Goal: Information Seeking & Learning: Learn about a topic

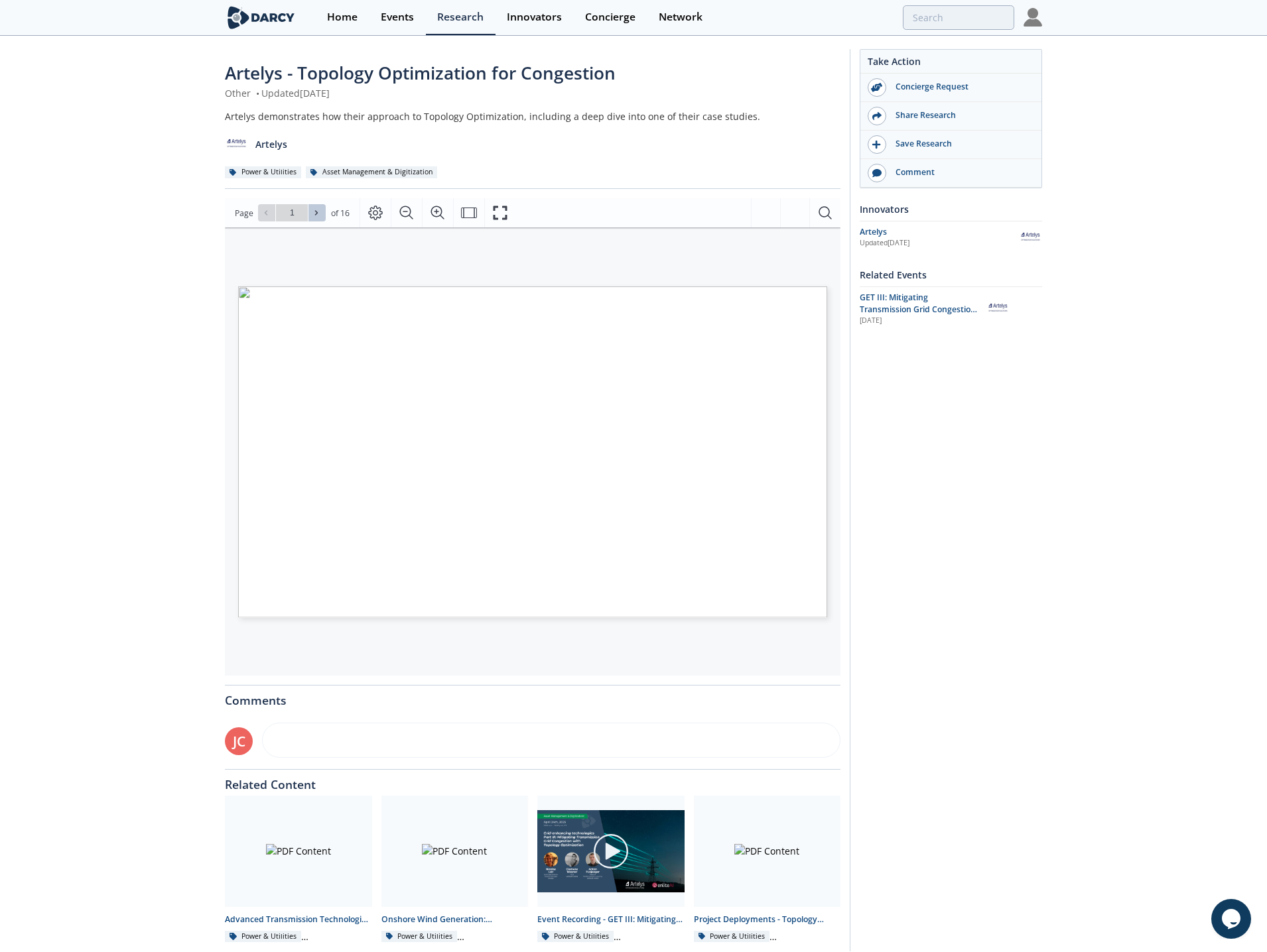
click at [317, 209] on icon at bounding box center [317, 213] width 8 height 8
type input "2"
click at [317, 209] on icon at bounding box center [317, 213] width 8 height 8
type input "3"
click at [317, 209] on icon at bounding box center [317, 213] width 8 height 8
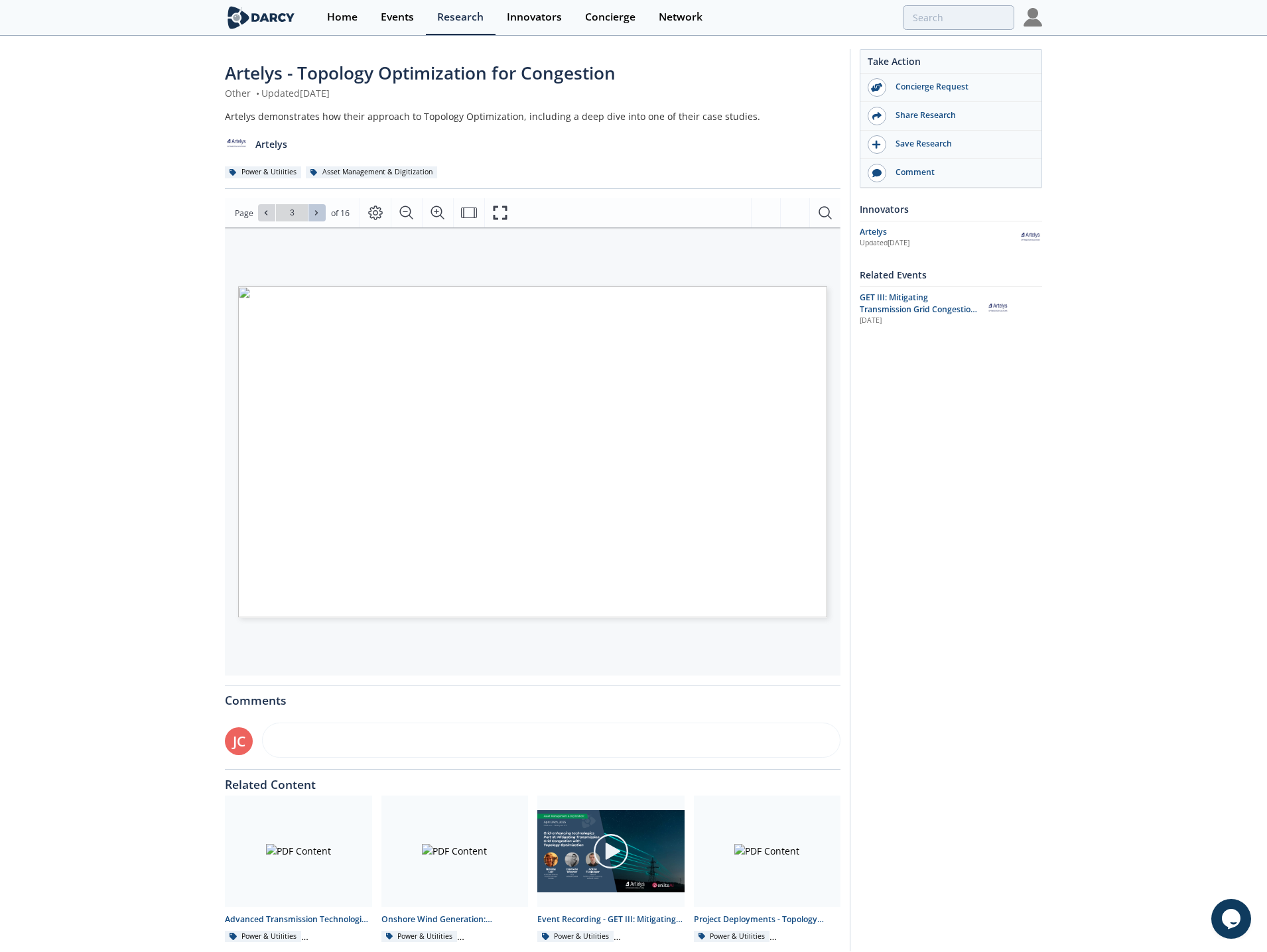
type input "4"
click at [317, 209] on icon at bounding box center [317, 213] width 8 height 8
type input "5"
click at [261, 220] on button at bounding box center [266, 213] width 17 height 17
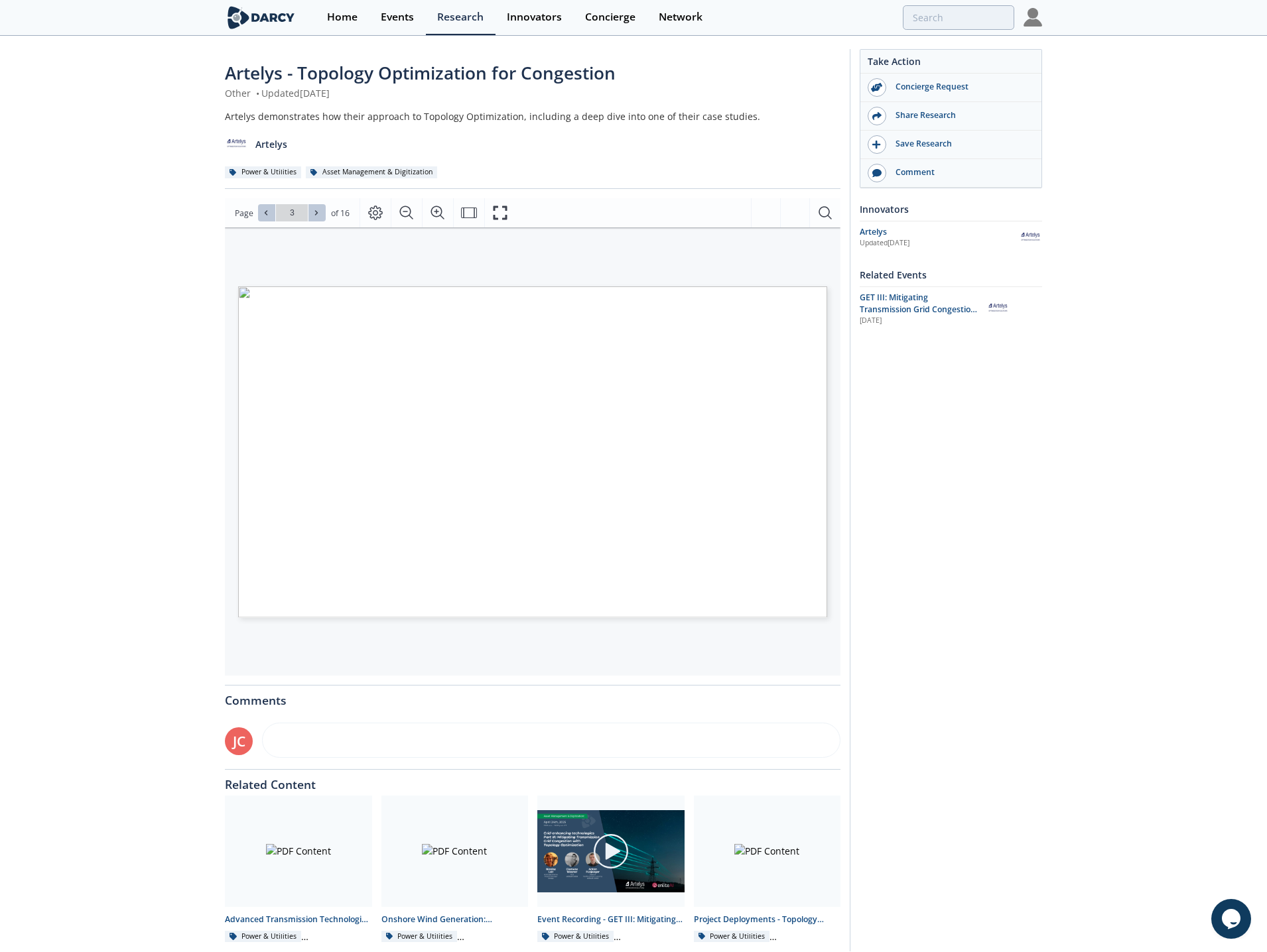
click at [315, 218] on button at bounding box center [317, 213] width 17 height 17
type input "6"
click at [315, 218] on button at bounding box center [317, 213] width 17 height 17
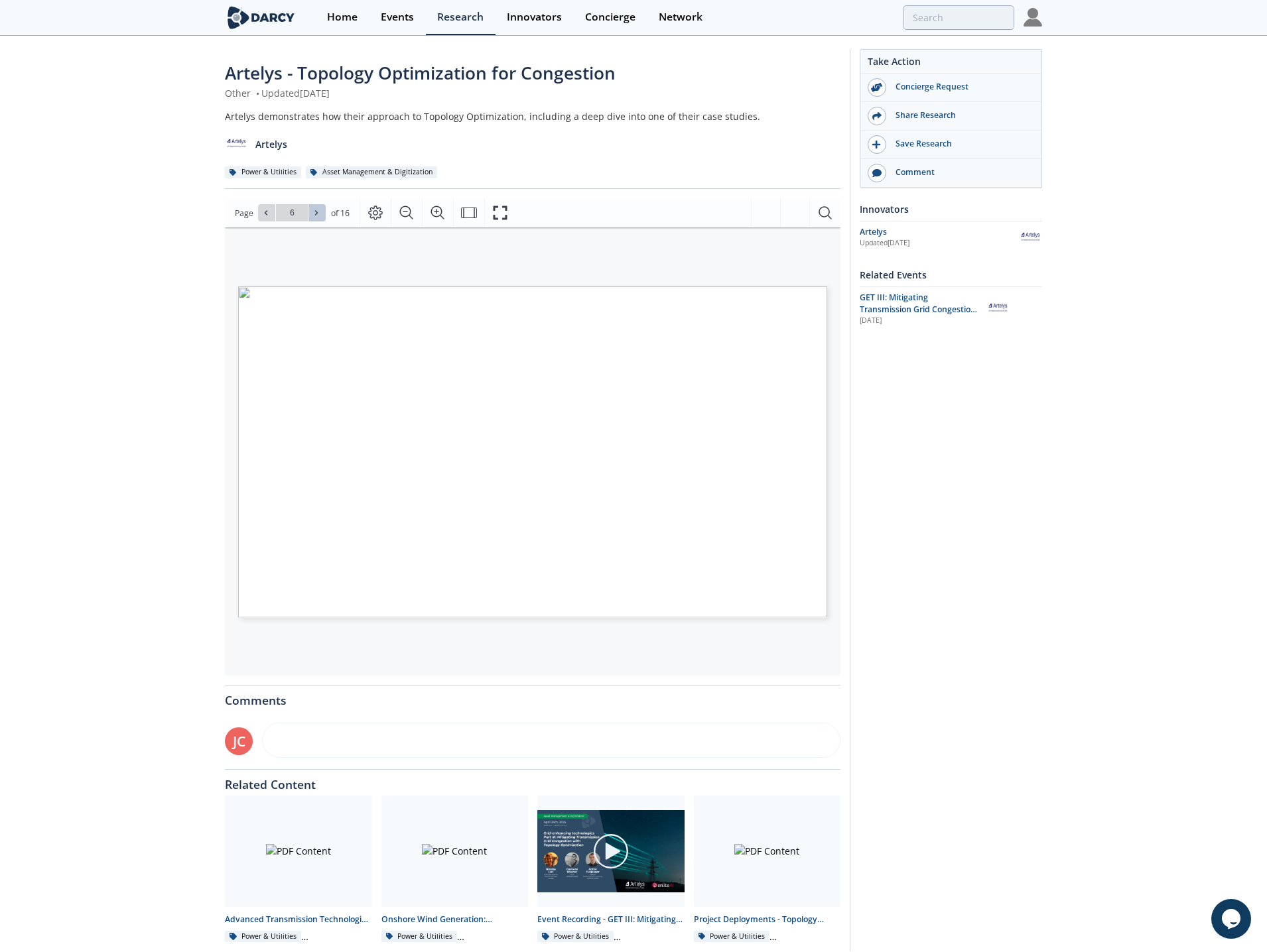
type input "7"
click at [315, 218] on button at bounding box center [317, 213] width 17 height 17
type input "8"
click at [315, 218] on button at bounding box center [317, 213] width 17 height 17
type input "9"
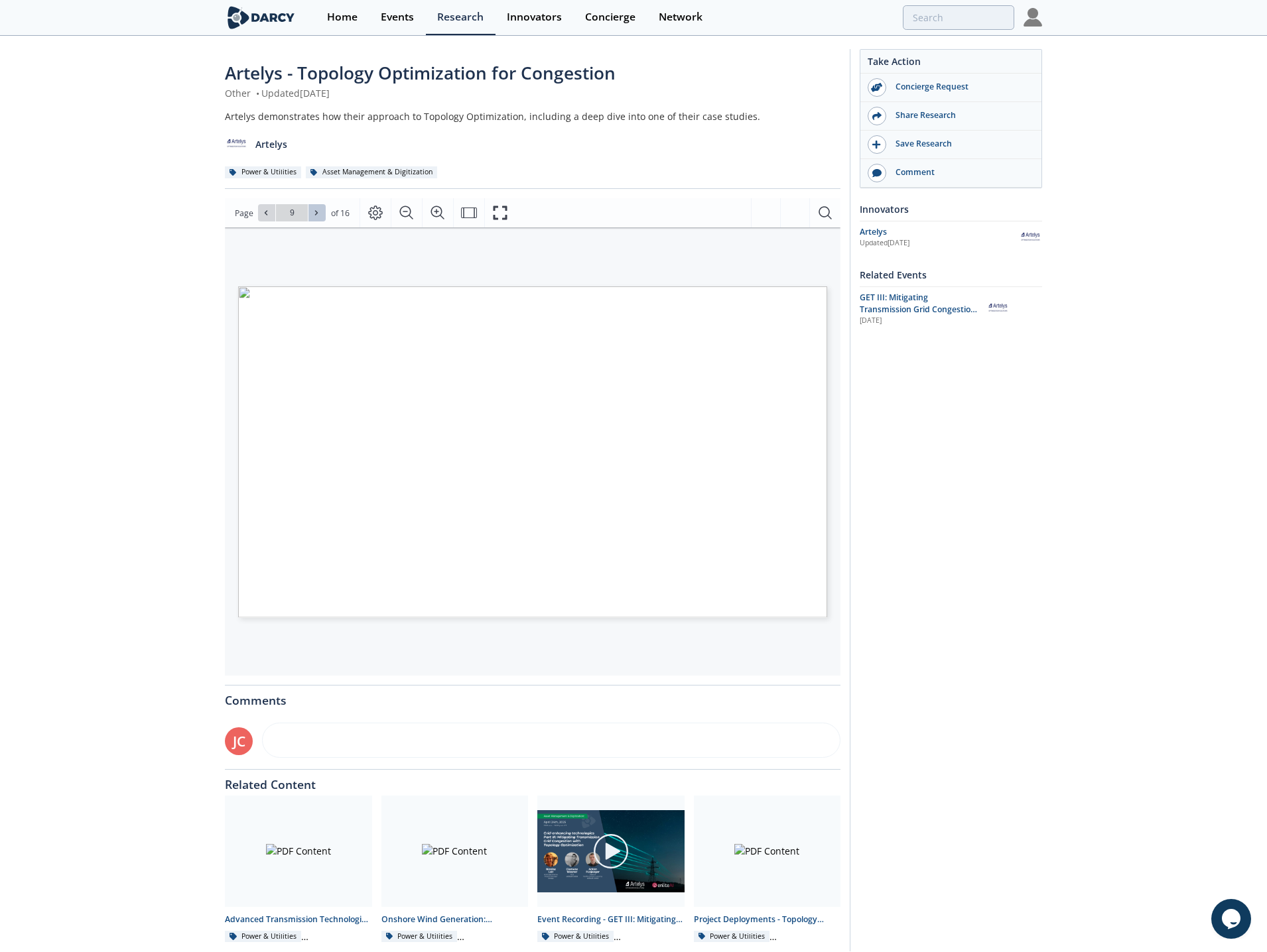
click at [315, 218] on button at bounding box center [317, 213] width 17 height 17
type input "10"
click at [315, 218] on button at bounding box center [317, 213] width 17 height 17
type input "11"
click at [315, 218] on button at bounding box center [317, 213] width 17 height 17
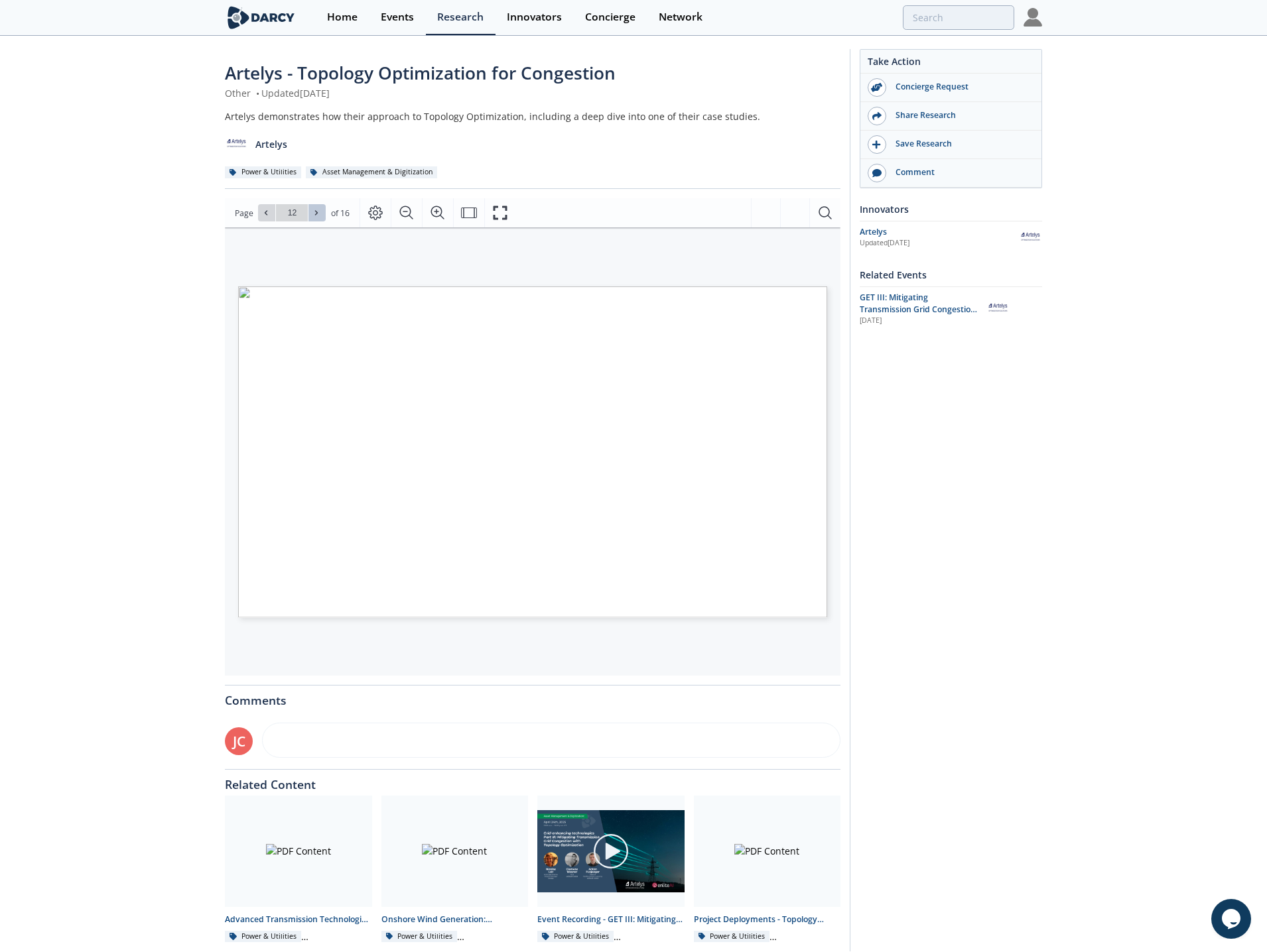
click at [315, 218] on button at bounding box center [317, 213] width 17 height 17
type input "7"
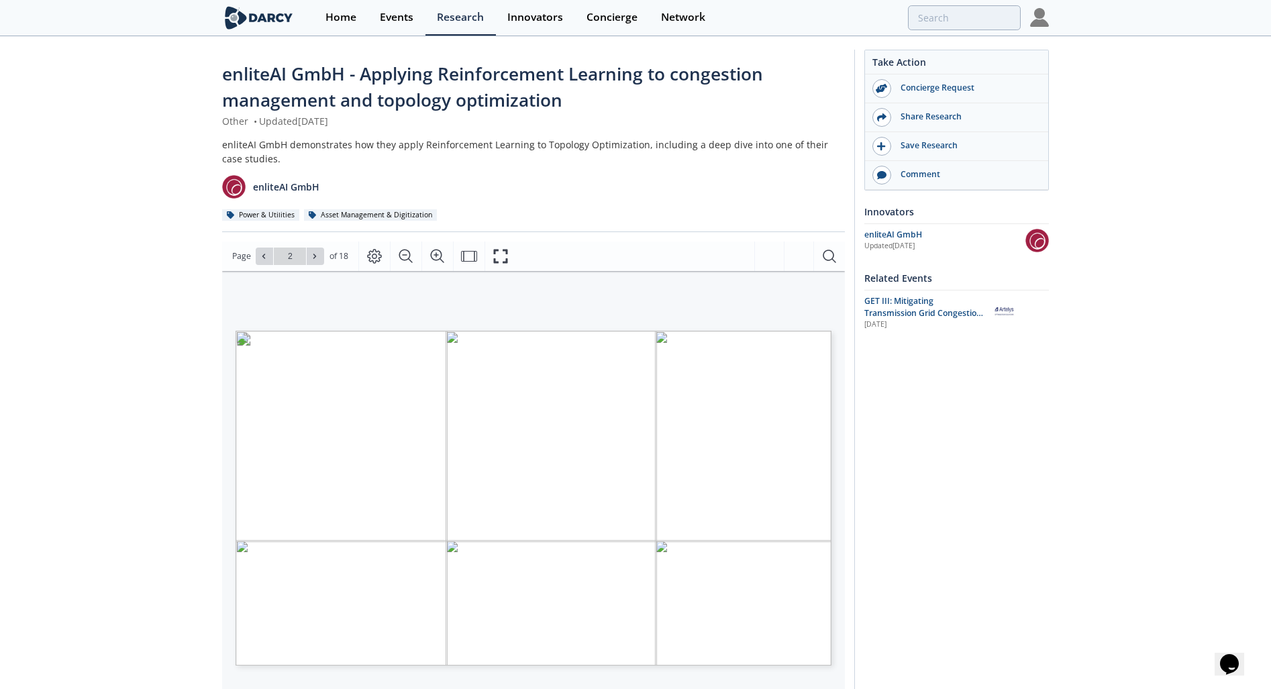
type input "1"
type input "2"
type input "3"
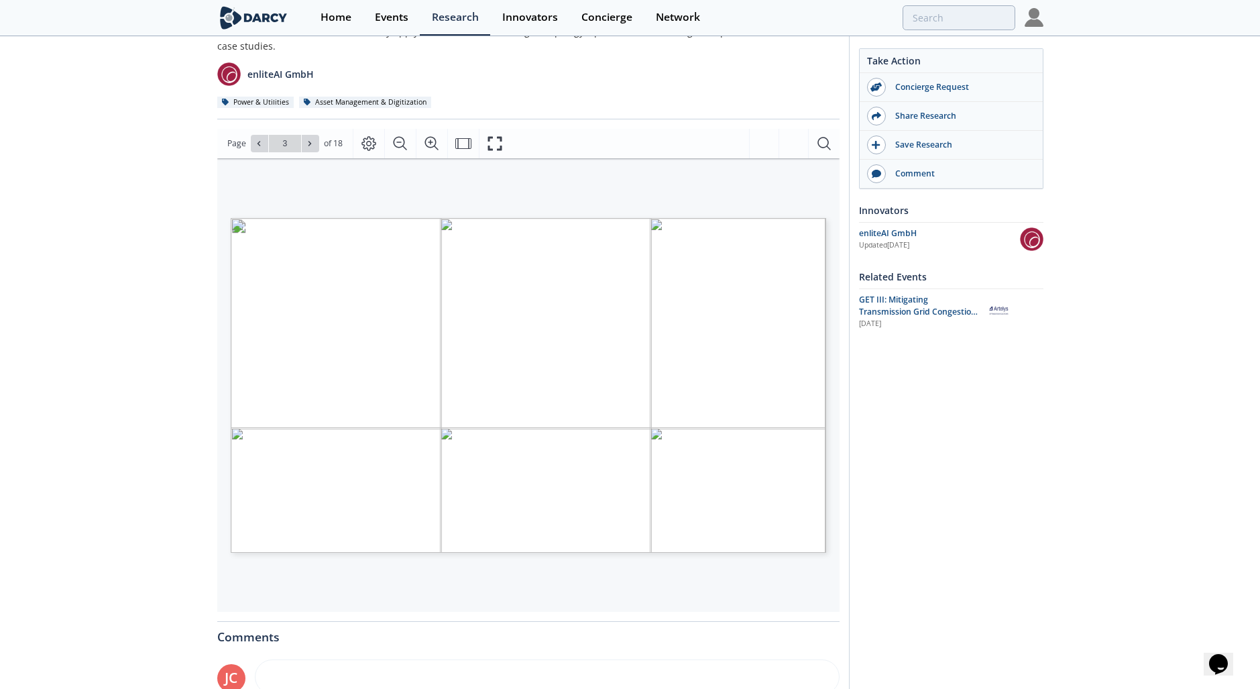
scroll to position [134, 0]
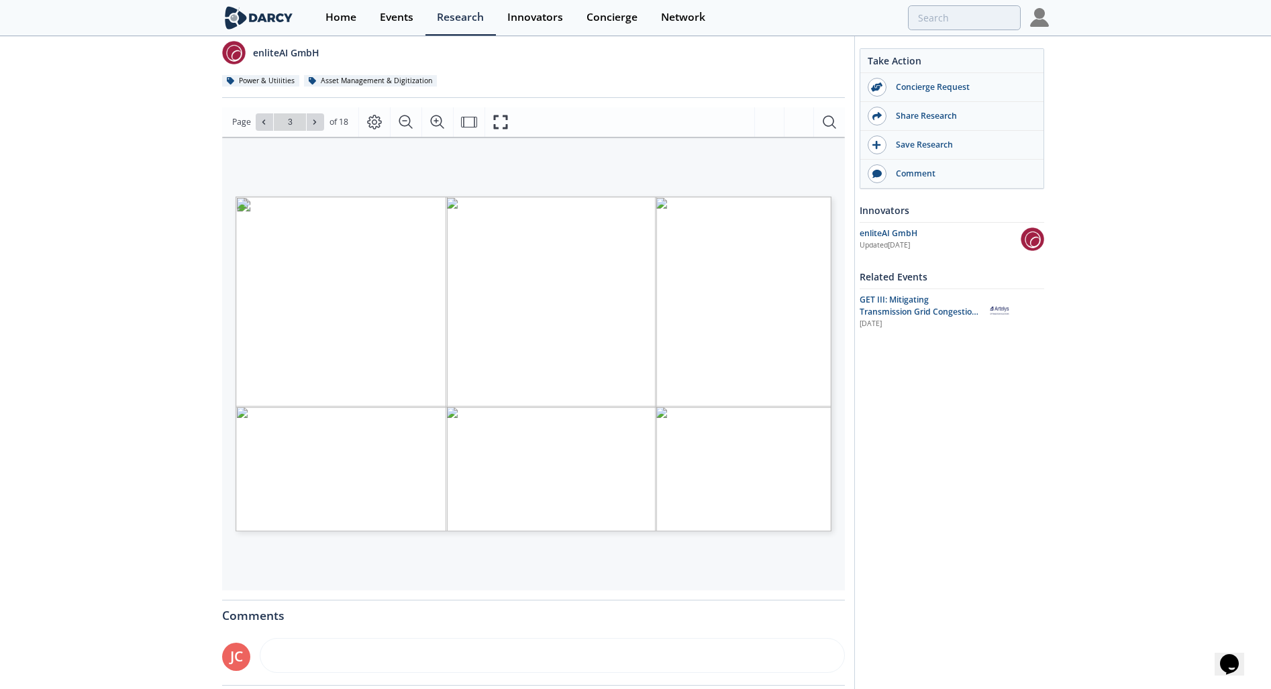
type input "4"
type input "5"
type input "6"
type input "7"
type input "8"
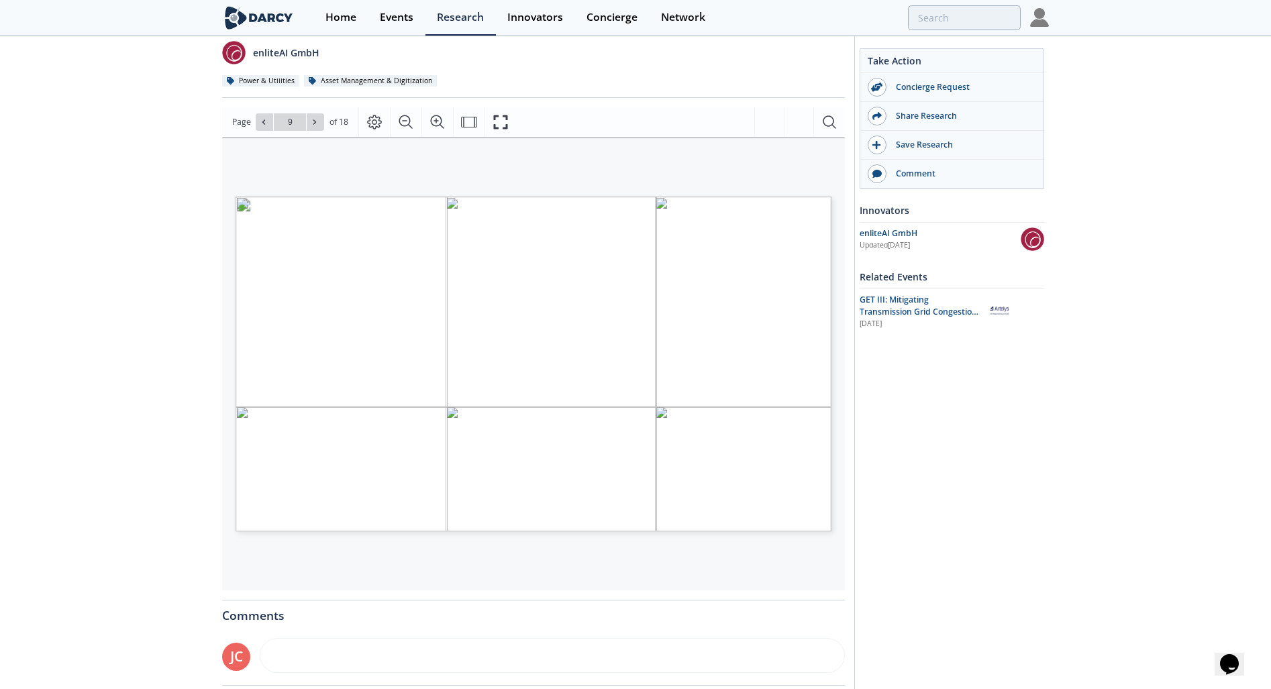
type input "10"
type input "11"
type input "12"
type input "13"
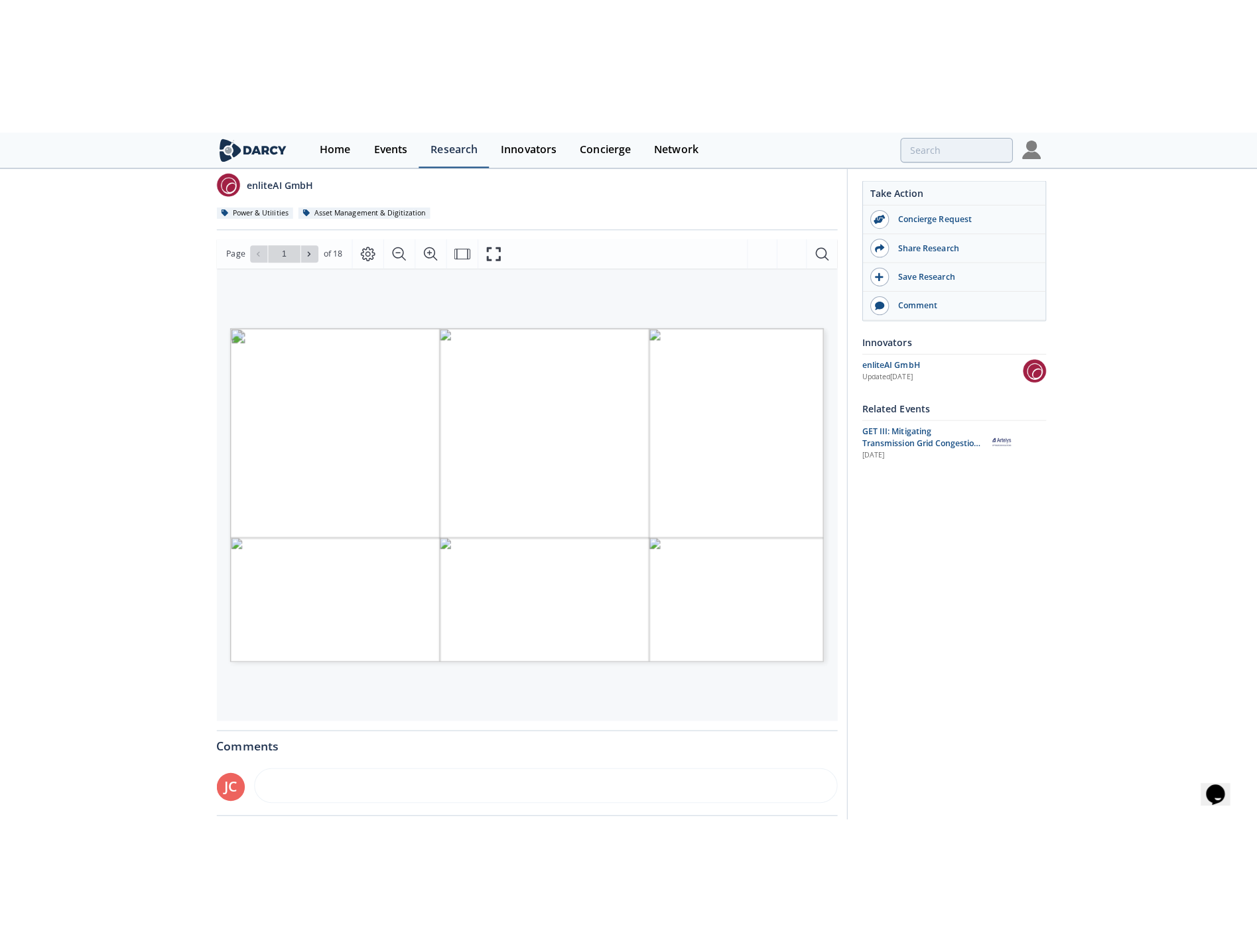
scroll to position [90, 0]
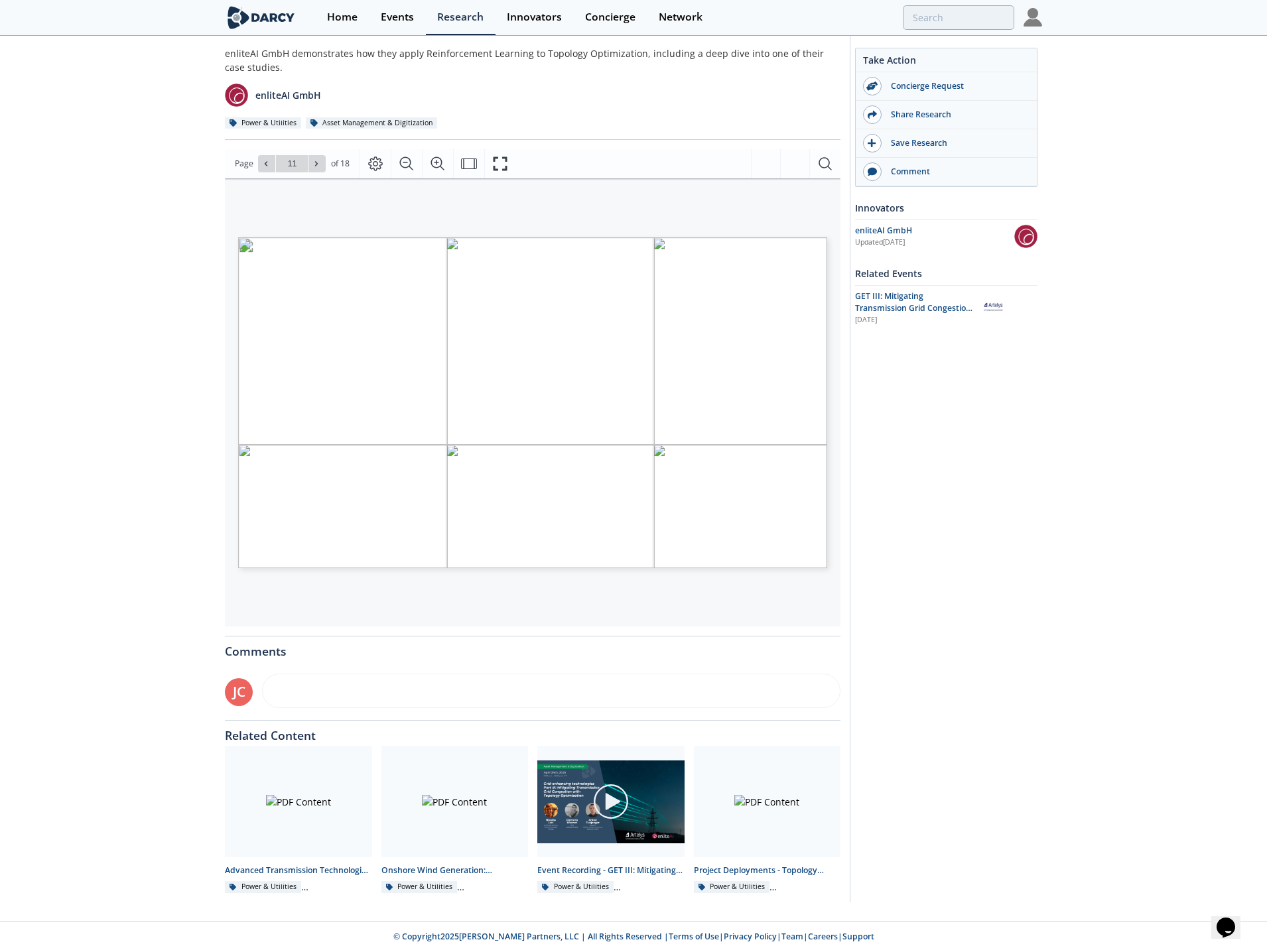
type input "10"
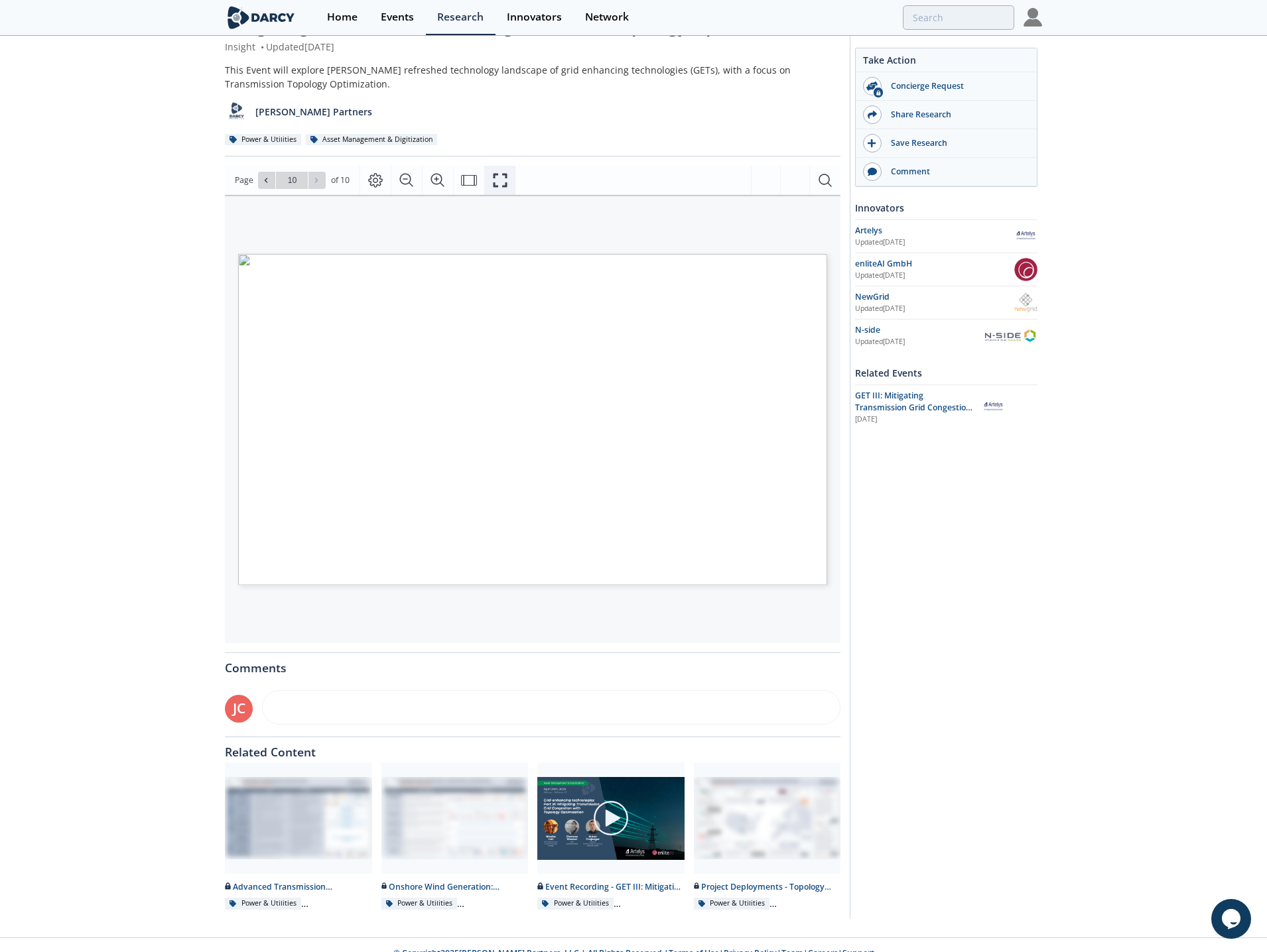
click at [503, 178] on icon "Fullscreen" at bounding box center [500, 180] width 16 height 16
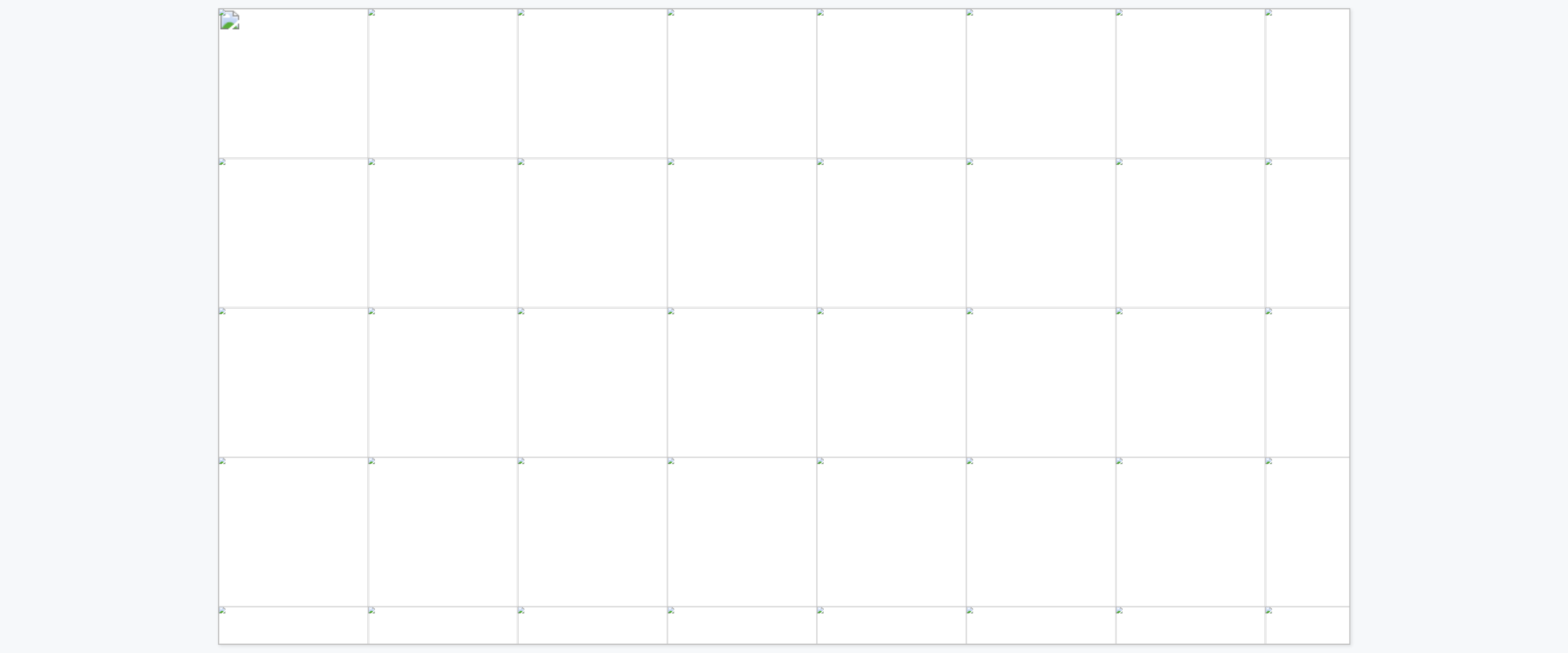
click at [774, 96] on div "Technology Innovators Dynamic line rating (DLR) Utility EMS Note 1: EMS platfor…" at bounding box center [784, 323] width 1568 height 645
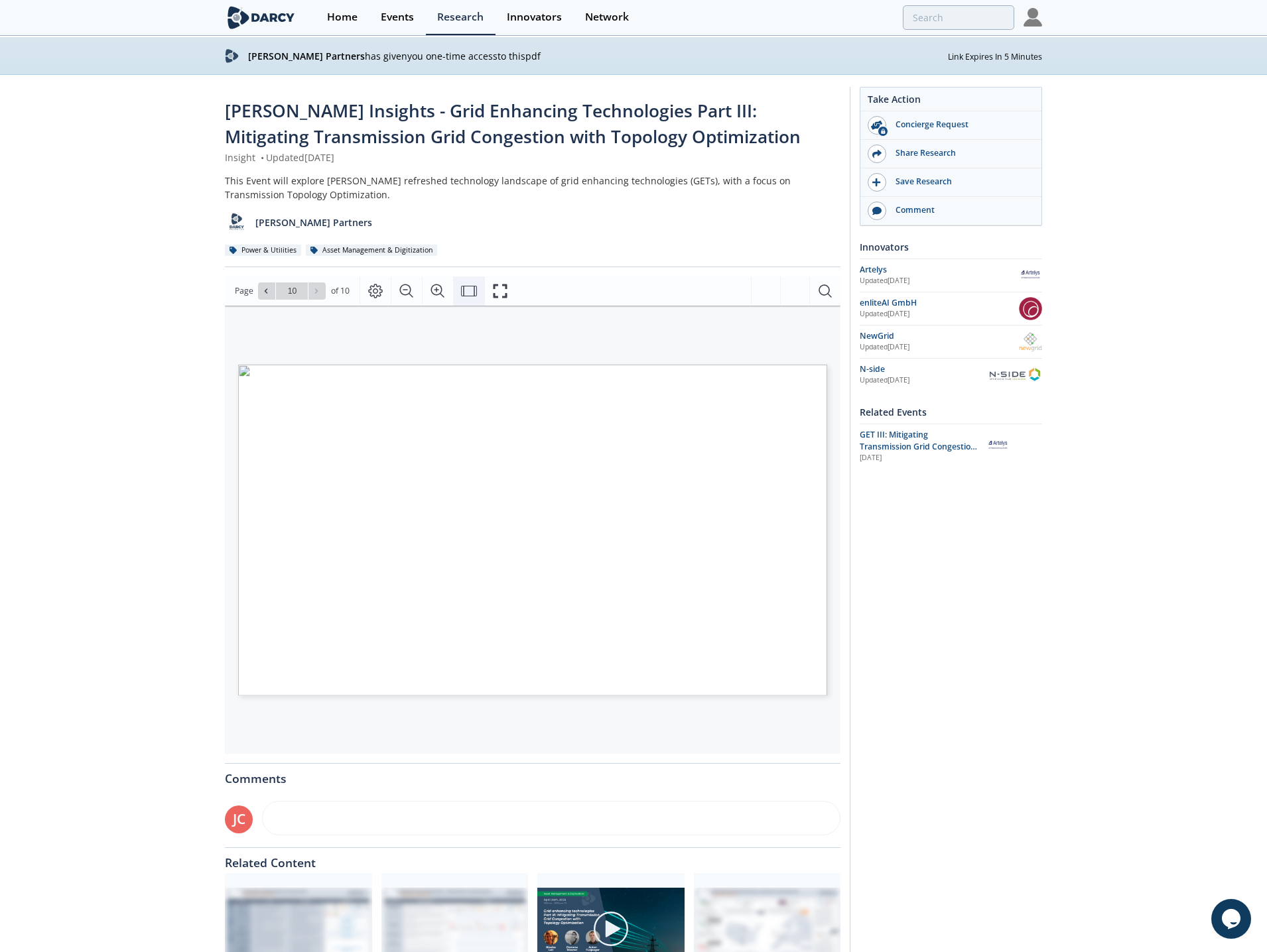
click at [467, 293] on icon "Fit Width" at bounding box center [469, 291] width 16 height 16
click at [317, 287] on span at bounding box center [317, 291] width 9 height 9
click at [270, 293] on span at bounding box center [266, 291] width 9 height 9
type input "8"
click at [368, 287] on icon "Page Layout" at bounding box center [376, 291] width 16 height 16
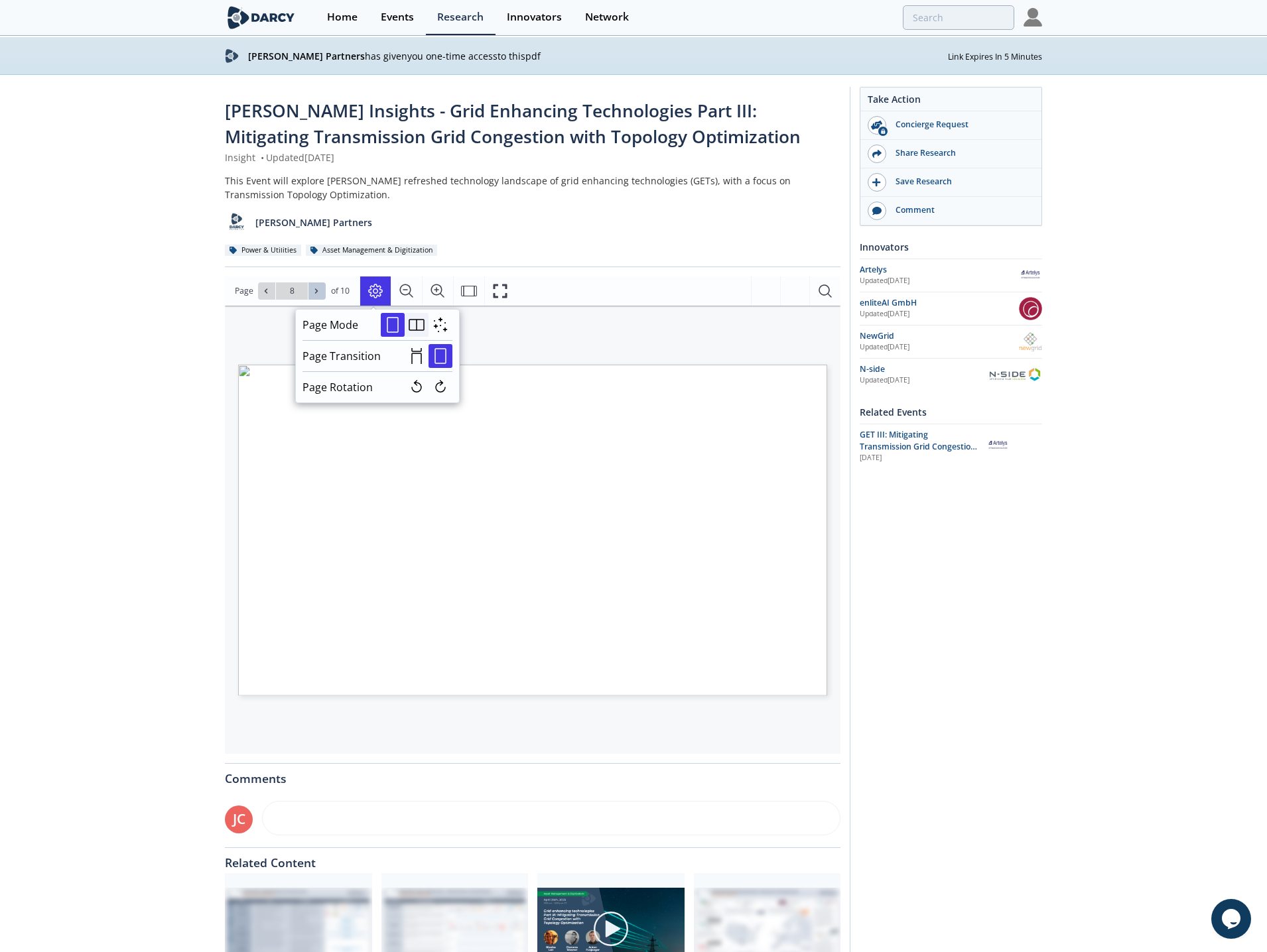
click at [409, 323] on icon "Double" at bounding box center [416, 325] width 16 height 12
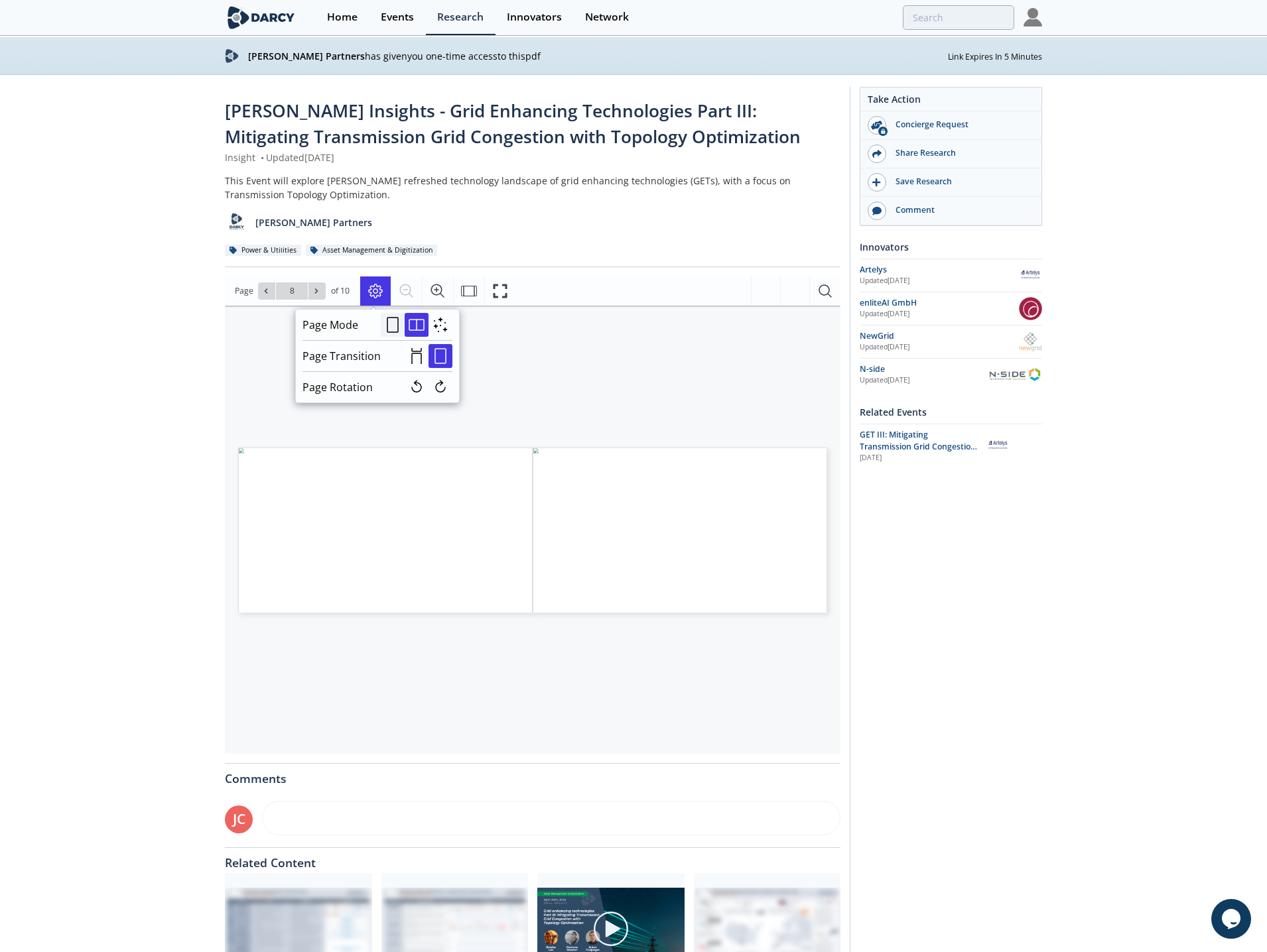
click at [388, 325] on icon "Single" at bounding box center [393, 325] width 16 height 16
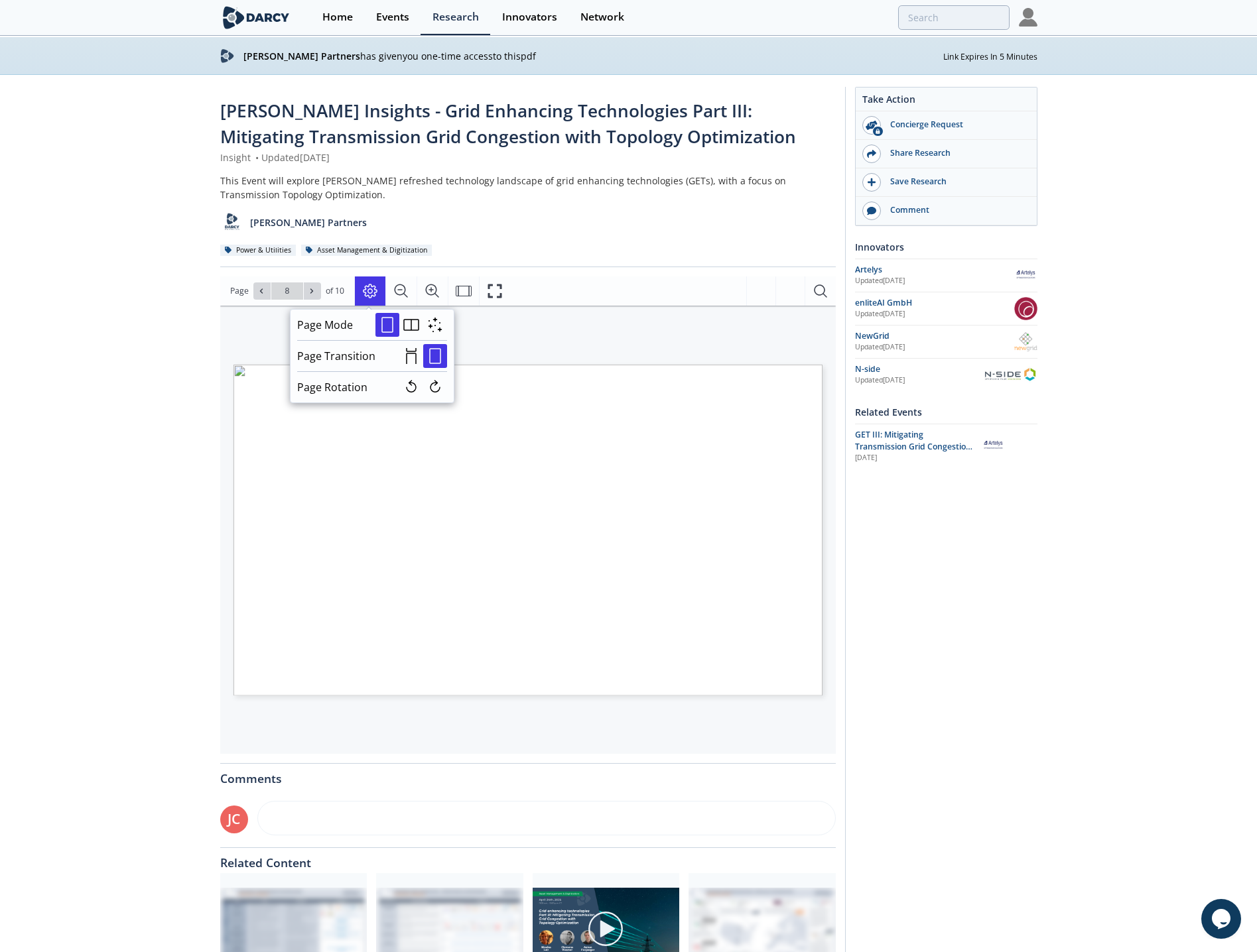
click at [102, 512] on div "Darcy Insights - Grid Enhancing Technologies ​Part III:​ Mitigating Transmissio…" at bounding box center [628, 562] width 1257 height 974
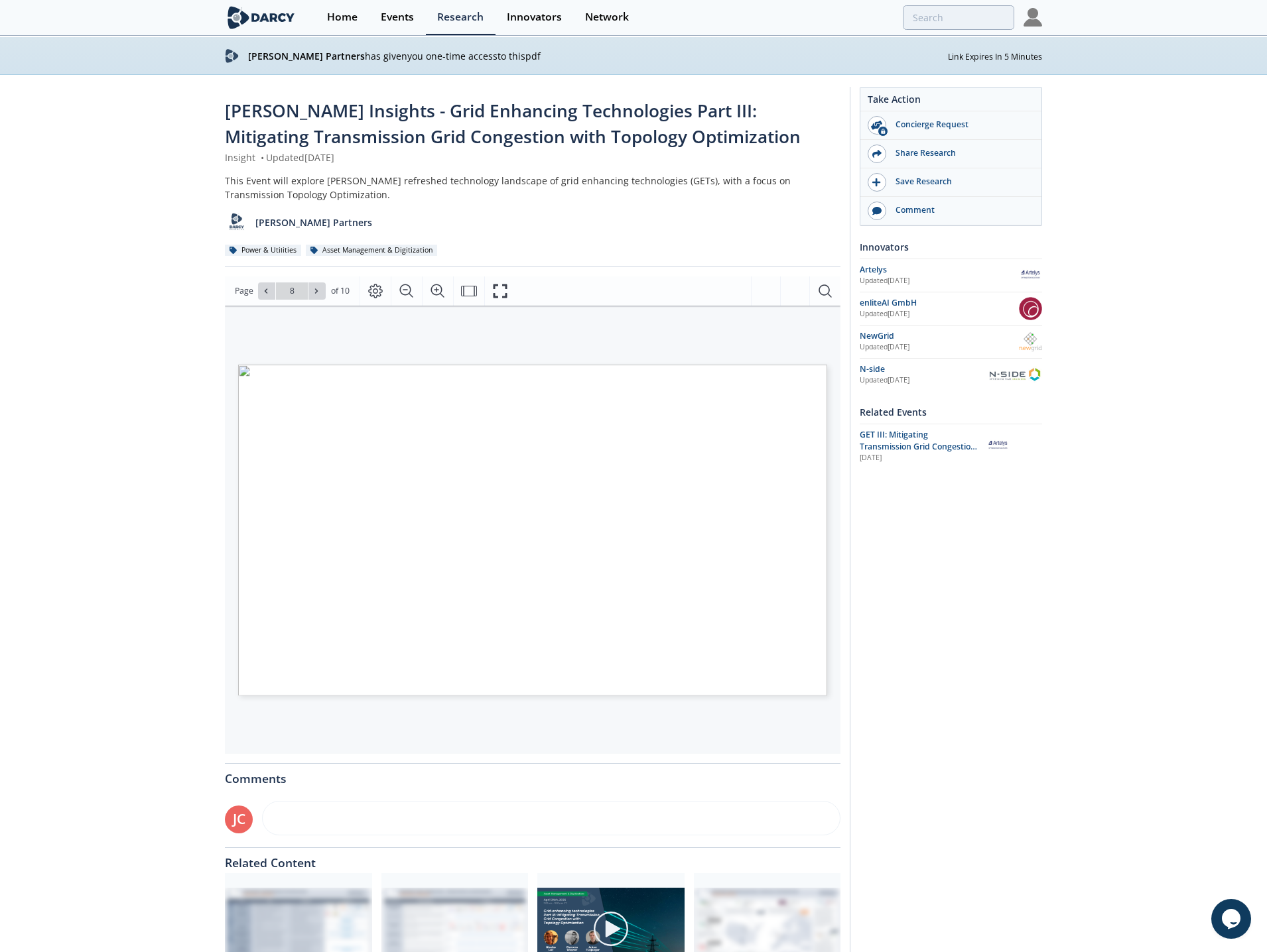
type input "9"
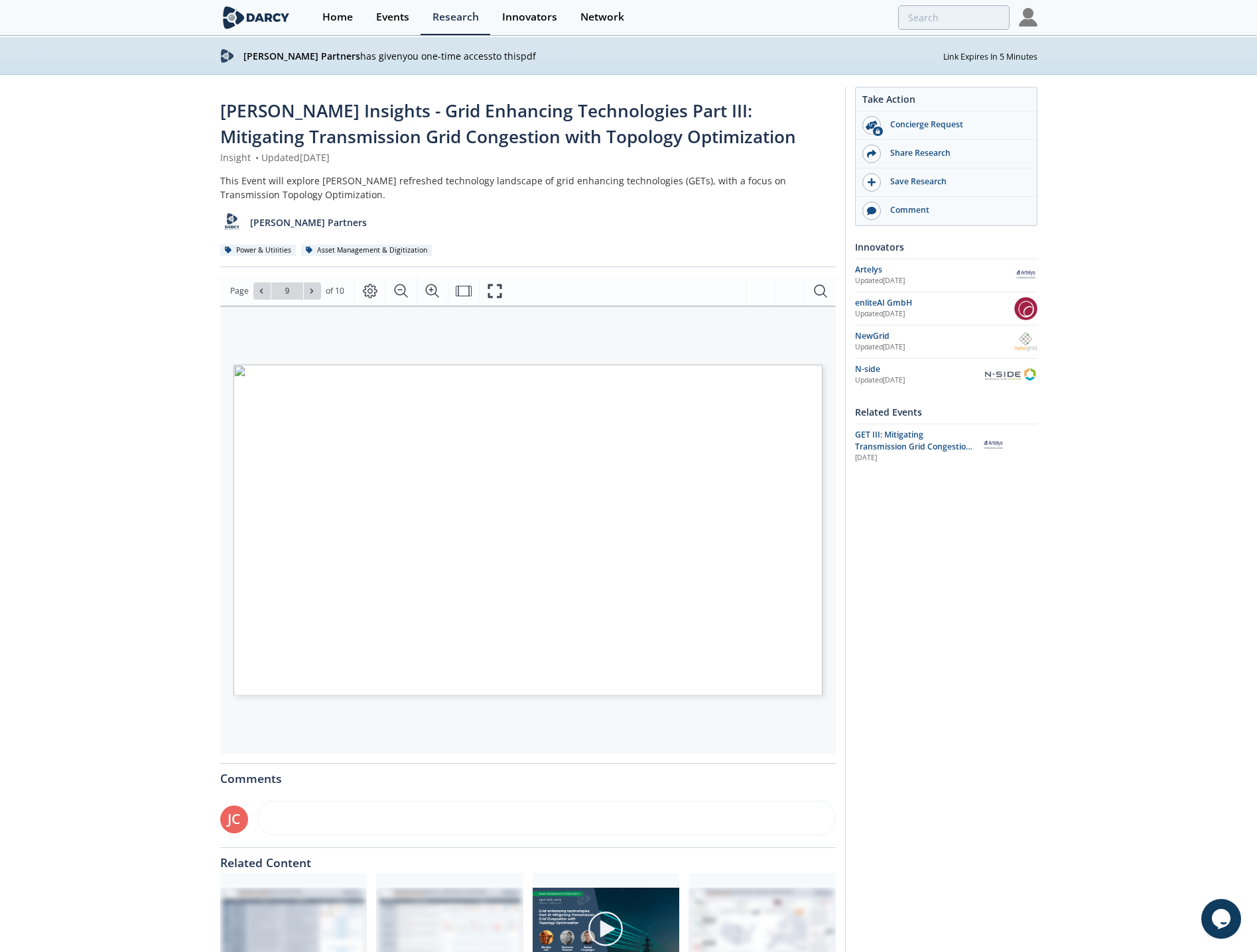
click at [1102, 610] on div "Darcy Insights - Grid Enhancing Technologies ​Part III:​ Mitigating Transmissio…" at bounding box center [628, 562] width 1257 height 974
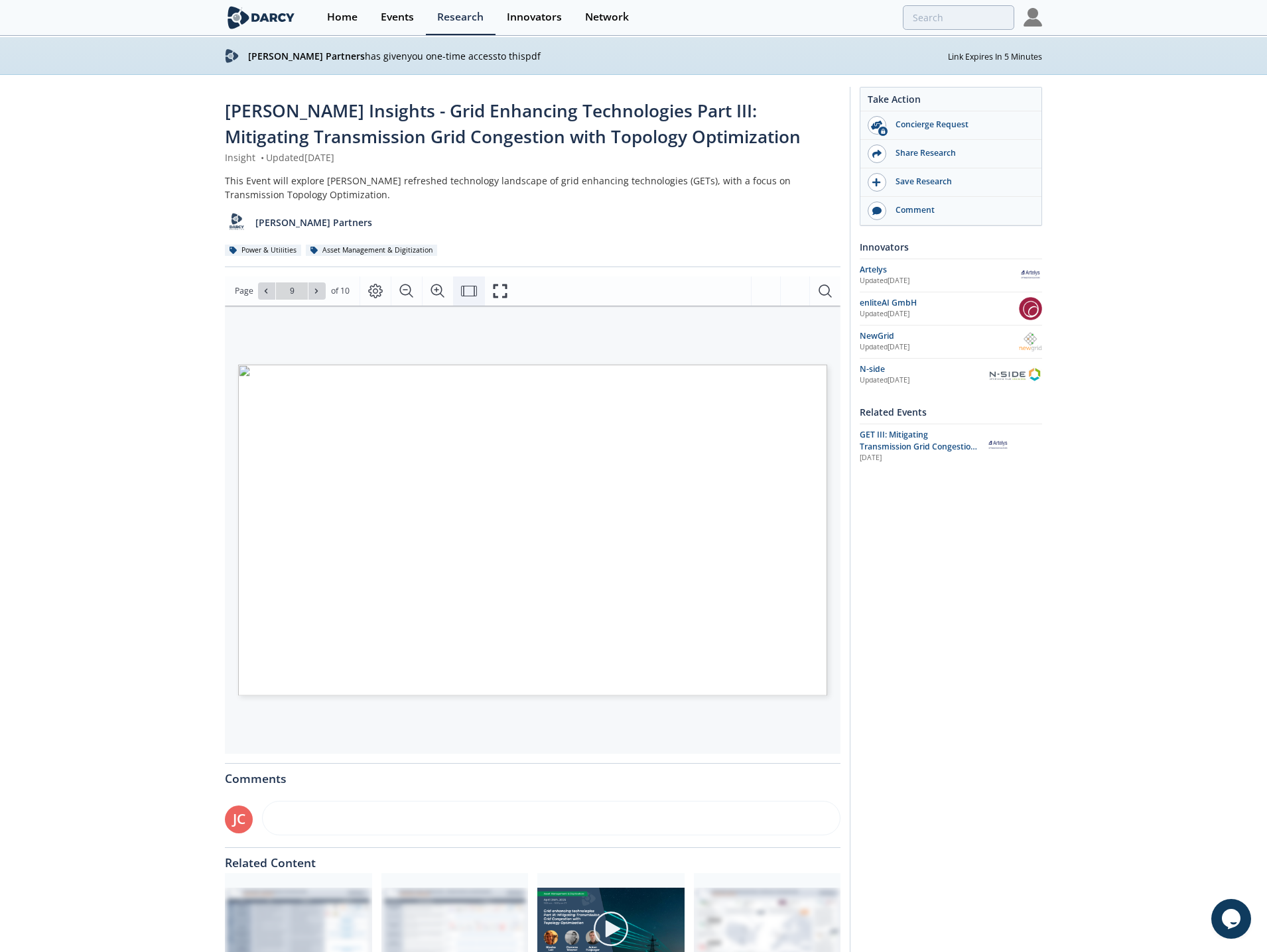
click at [475, 290] on icon "Fit Width" at bounding box center [469, 291] width 16 height 11
click at [436, 294] on icon "Zoom In" at bounding box center [438, 291] width 16 height 16
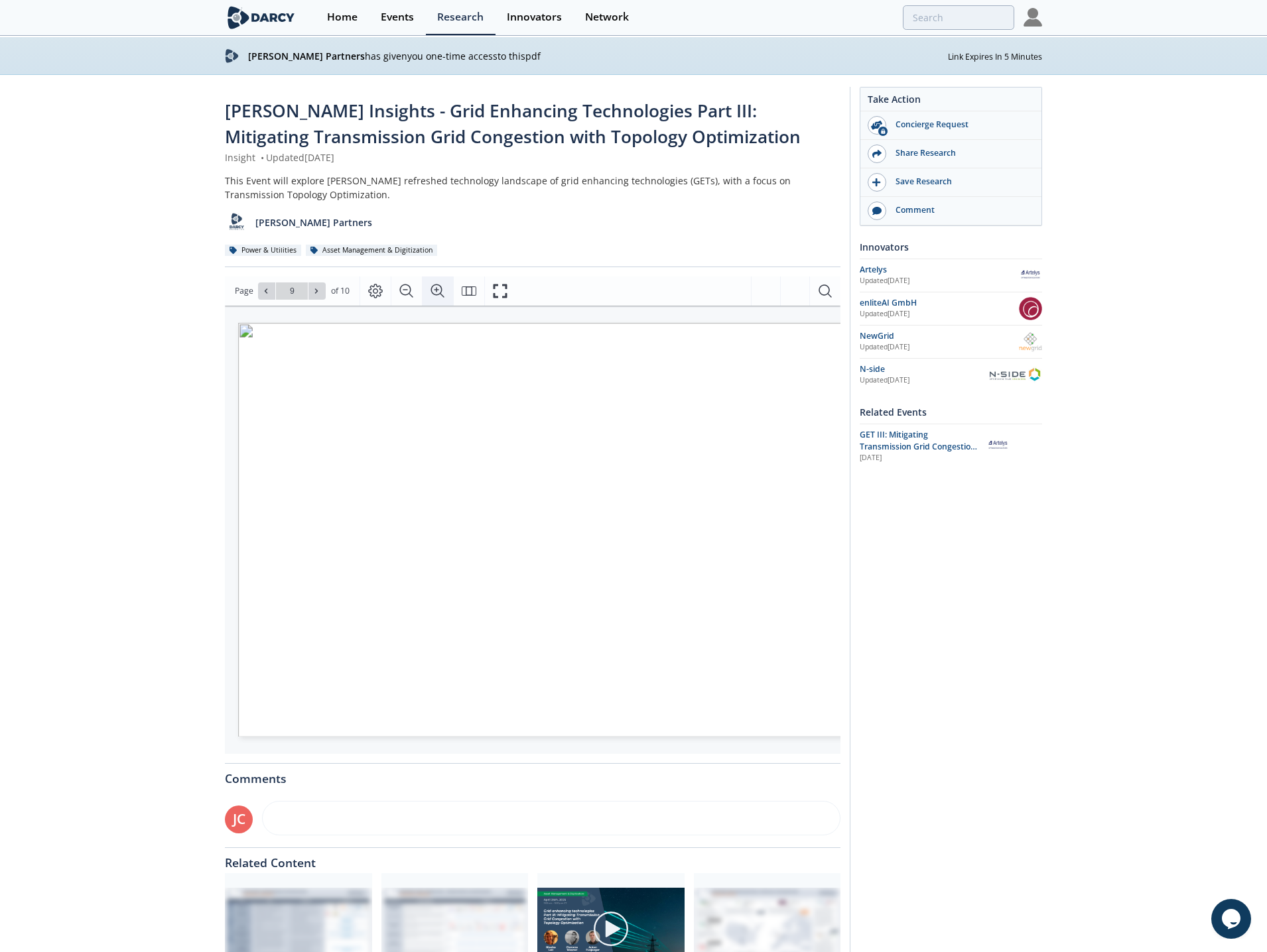
scroll to position [0, 73]
click at [317, 291] on icon at bounding box center [317, 291] width 8 height 8
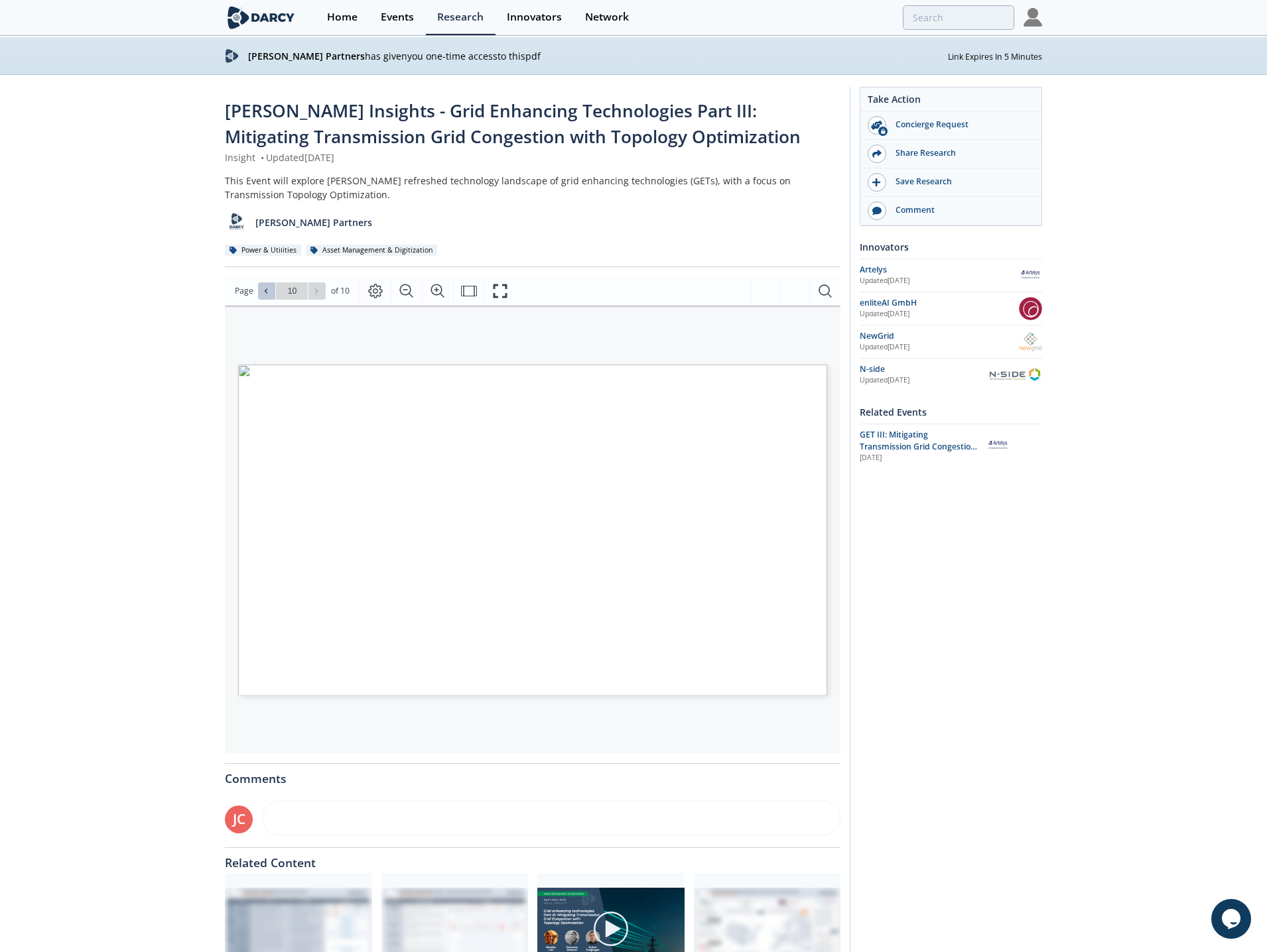
click at [267, 290] on icon at bounding box center [266, 291] width 8 height 8
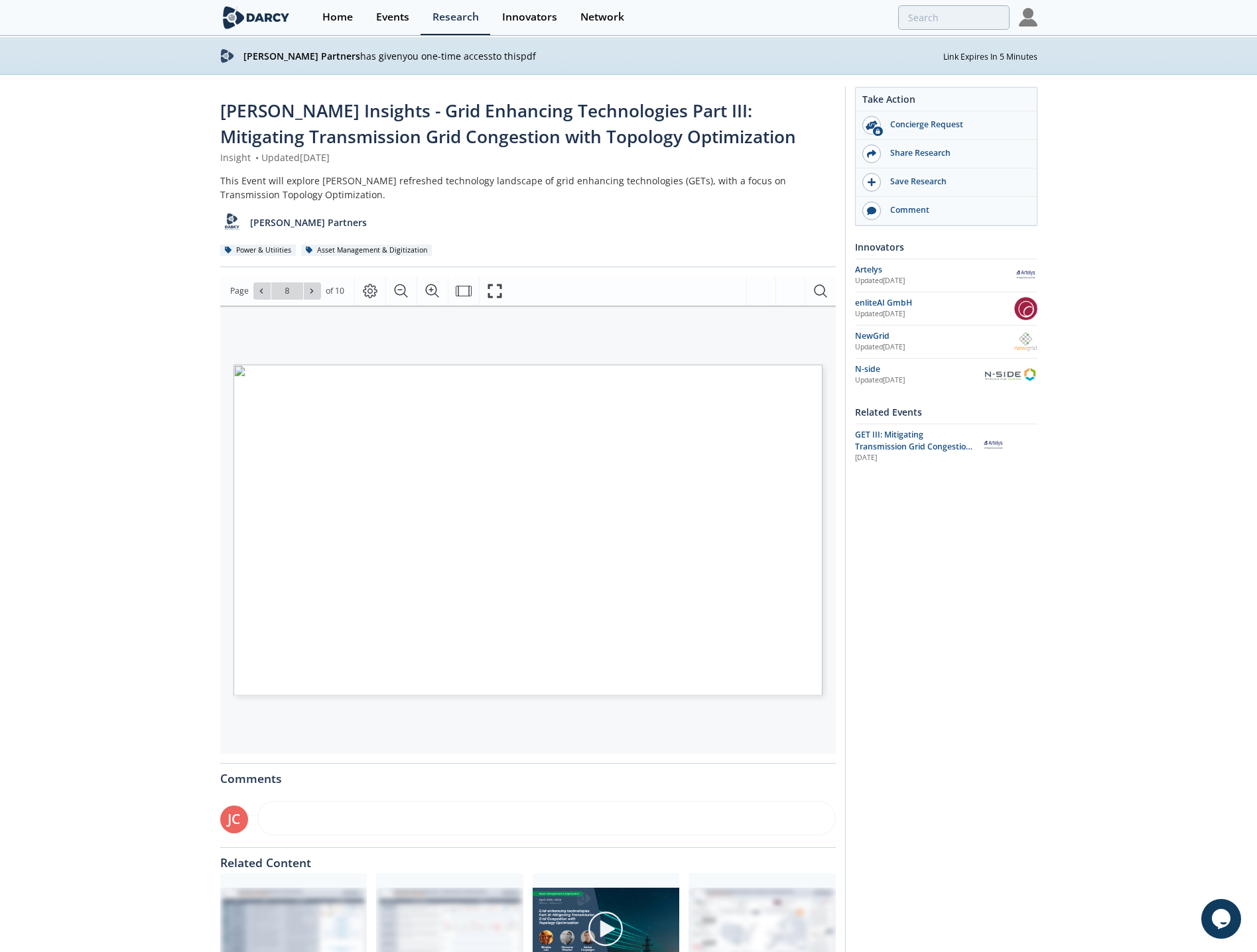
click at [164, 562] on div "Darcy Insights - Grid Enhancing Technologies ​Part III:​ Mitigating Transmissio…" at bounding box center [628, 562] width 1257 height 974
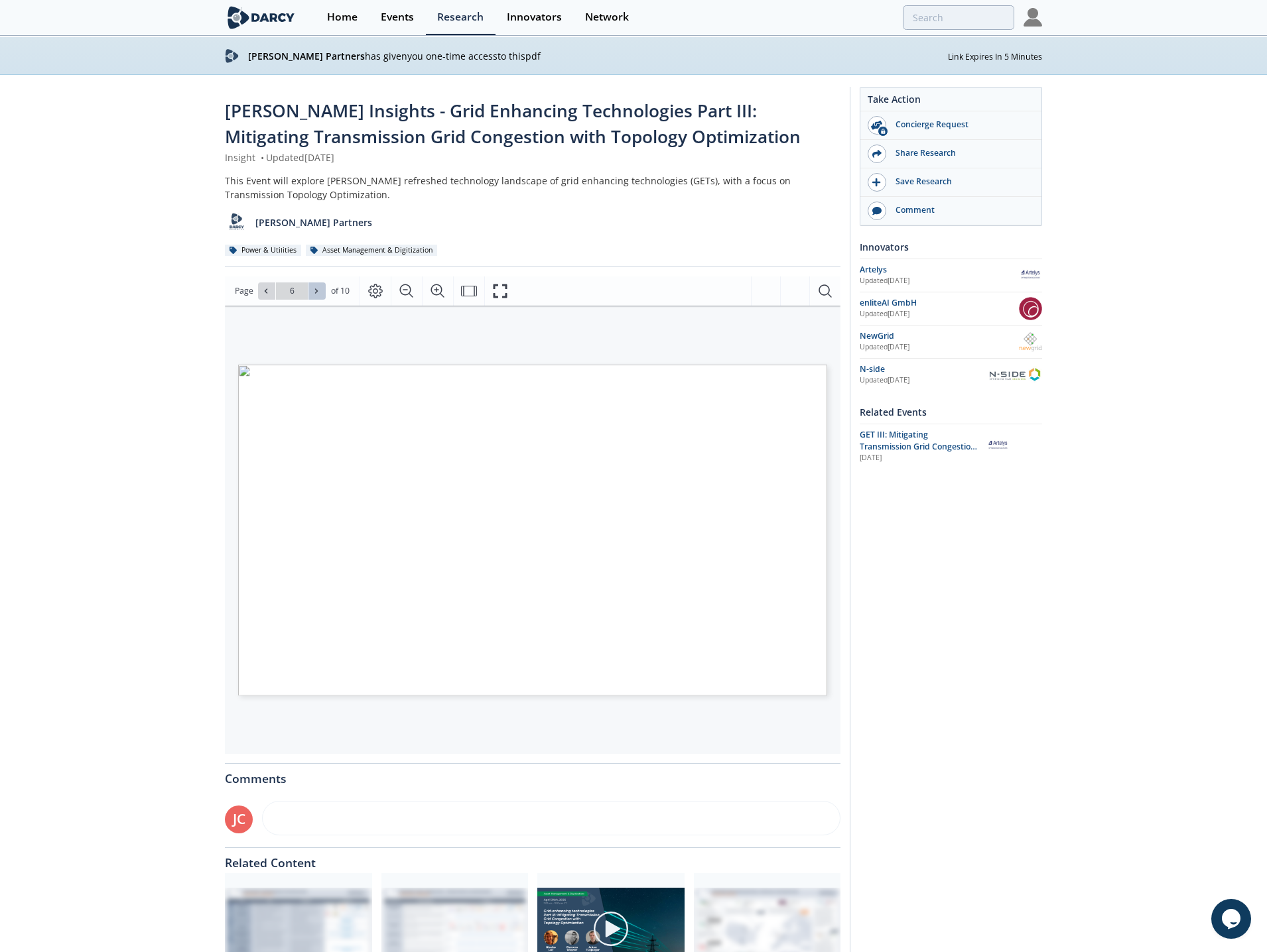
click at [319, 288] on span at bounding box center [317, 291] width 9 height 9
click at [265, 290] on icon at bounding box center [266, 291] width 3 height 5
click at [313, 294] on icon at bounding box center [317, 291] width 8 height 8
type input "8"
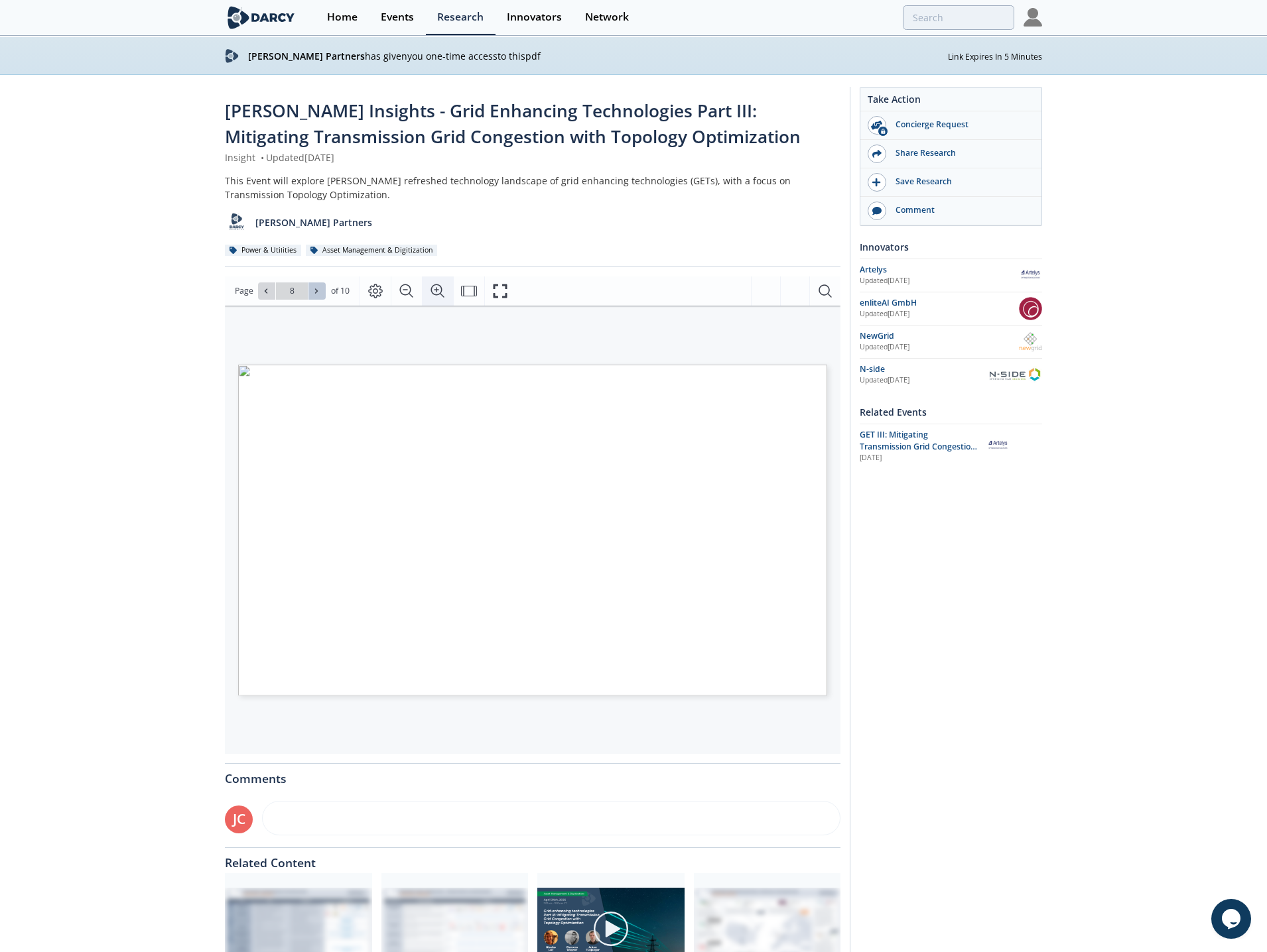
click at [436, 284] on icon "Zoom In" at bounding box center [438, 291] width 16 height 16
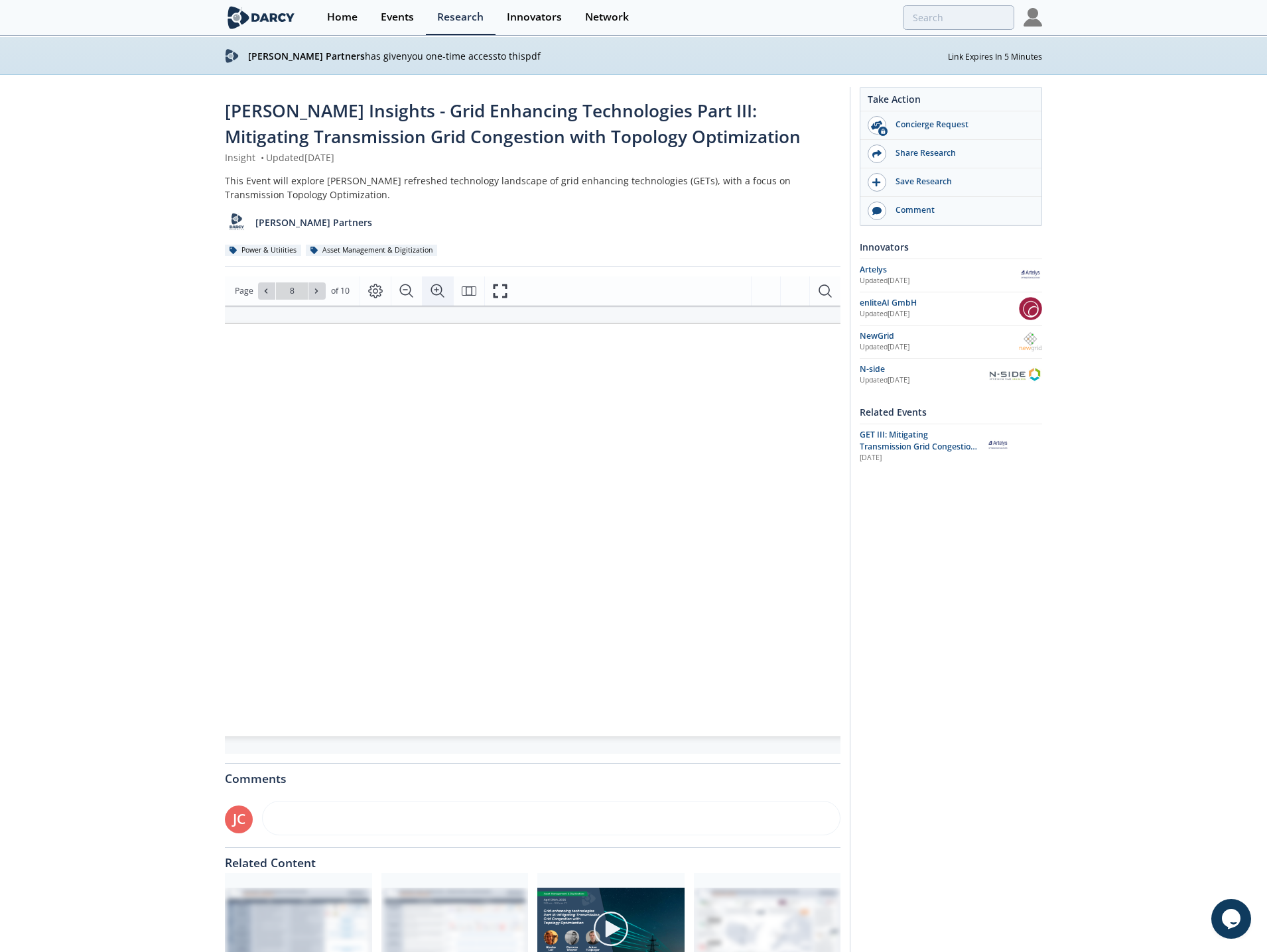
click at [436, 284] on icon "Zoom In" at bounding box center [438, 291] width 16 height 16
drag, startPoint x: 636, startPoint y: 616, endPoint x: 625, endPoint y: 537, distance: 79.8
click at [1000, 302] on span "Brattle Brattle EPRI FERC FERC NERC NERC NewGrid Sources: , , , , , , , NETWORK…" at bounding box center [1000, 302] width 0 height 0
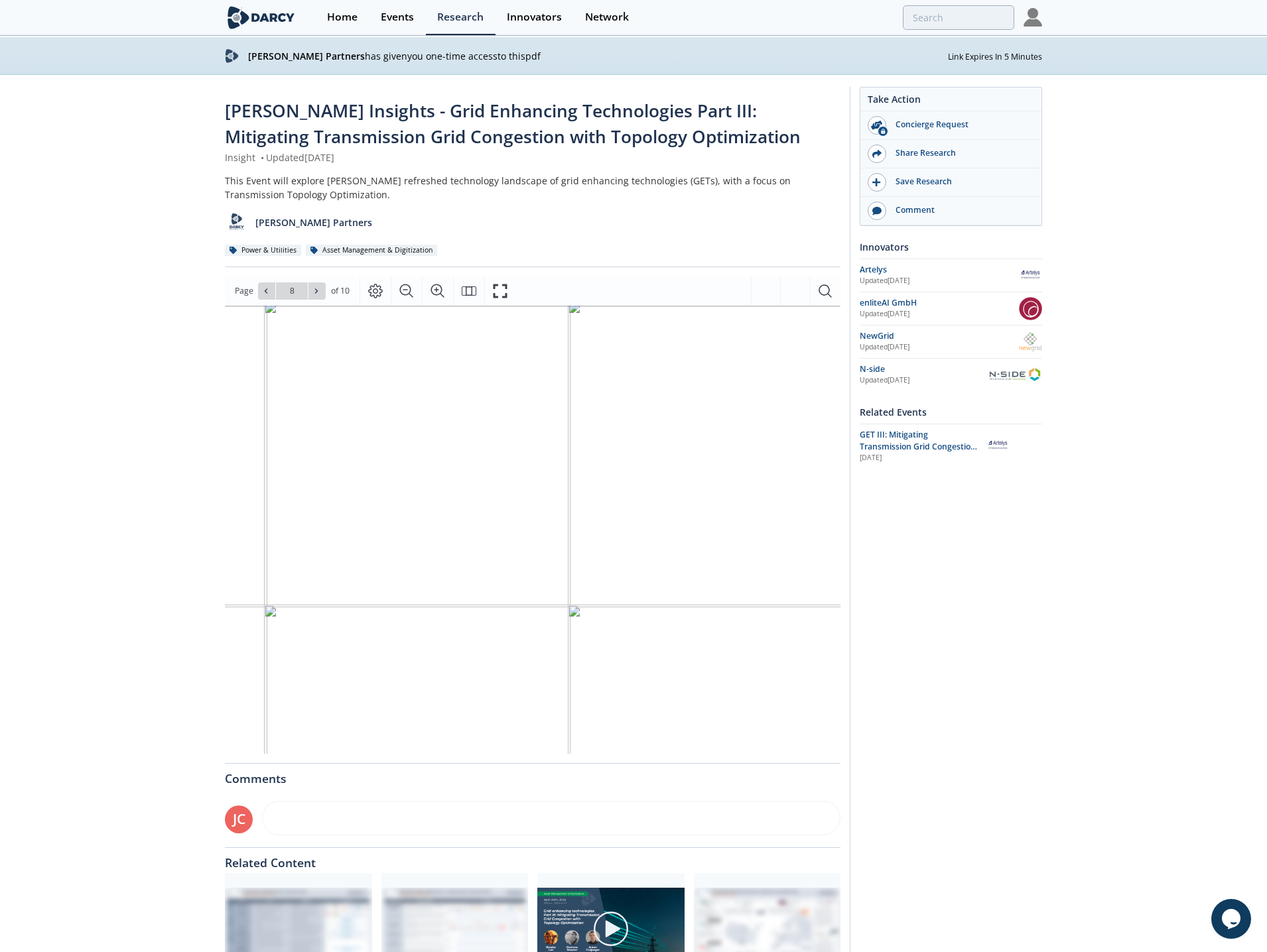
drag, startPoint x: 625, startPoint y: 537, endPoint x: 642, endPoint y: 563, distance: 31.1
click at [407, 295] on icon "Zoom Out" at bounding box center [406, 290] width 13 height 13
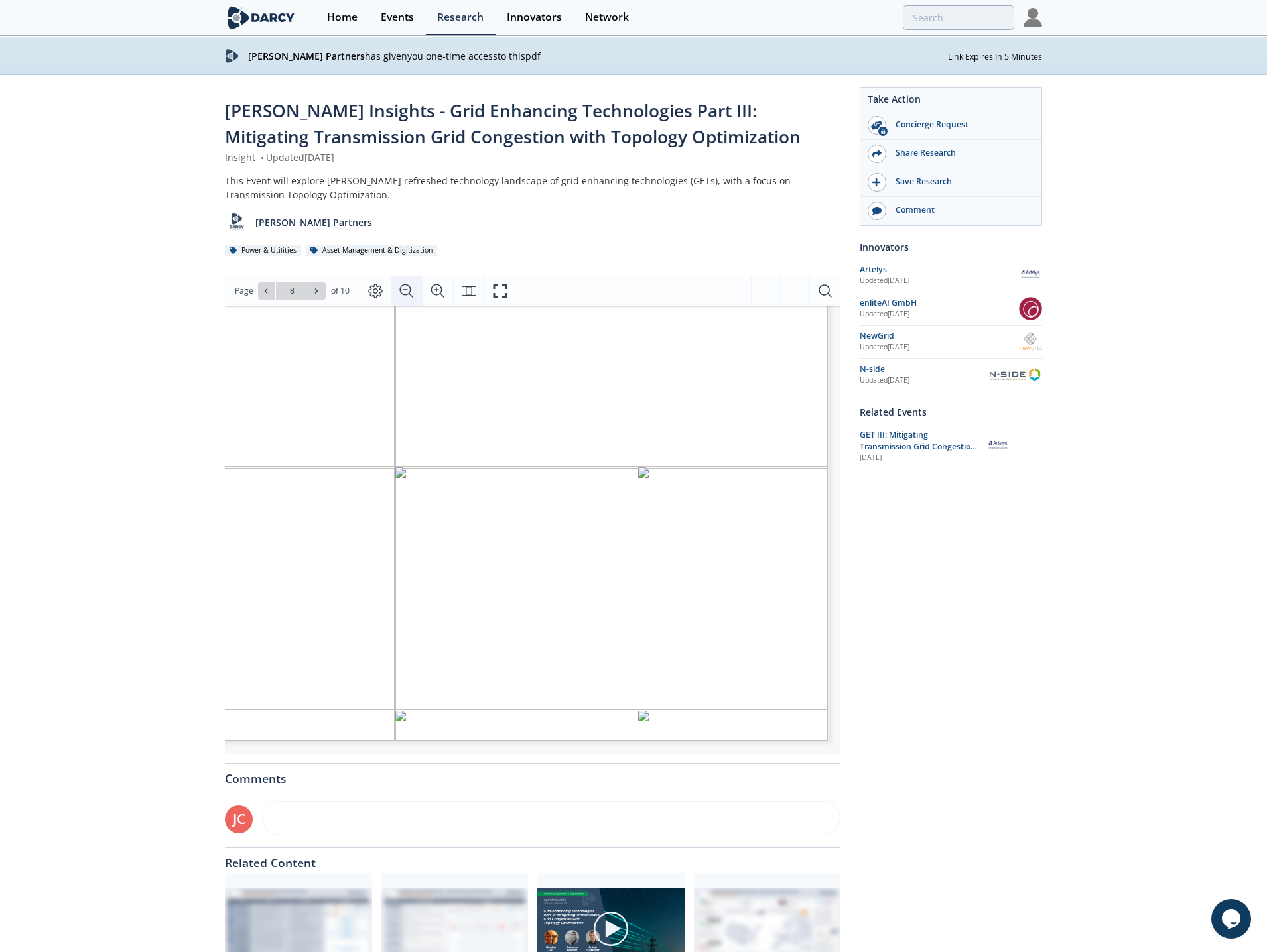
click at [407, 295] on icon "Zoom Out" at bounding box center [406, 290] width 13 height 13
click at [407, 287] on icon "Zoom Out" at bounding box center [407, 291] width 16 height 16
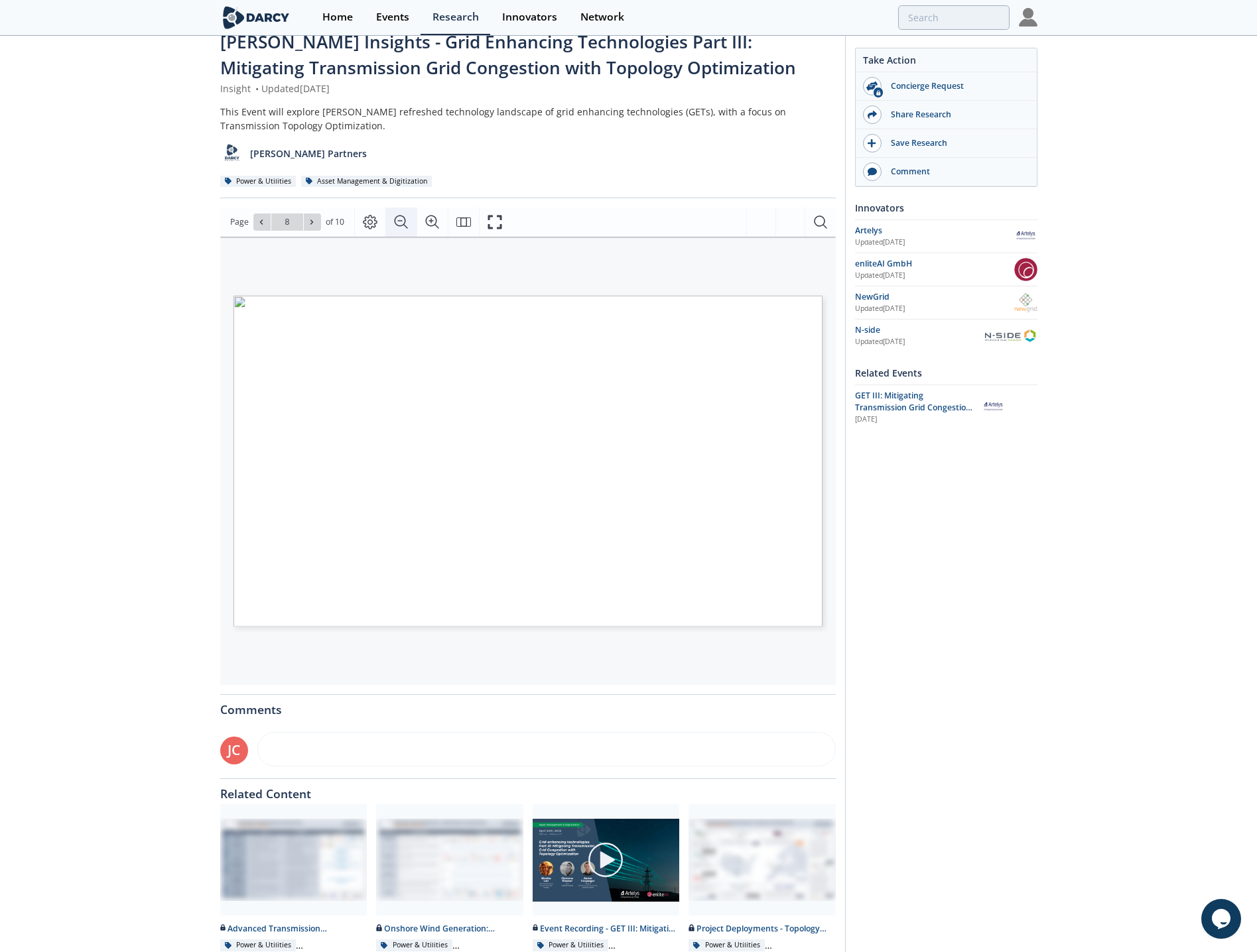
scroll to position [128, 0]
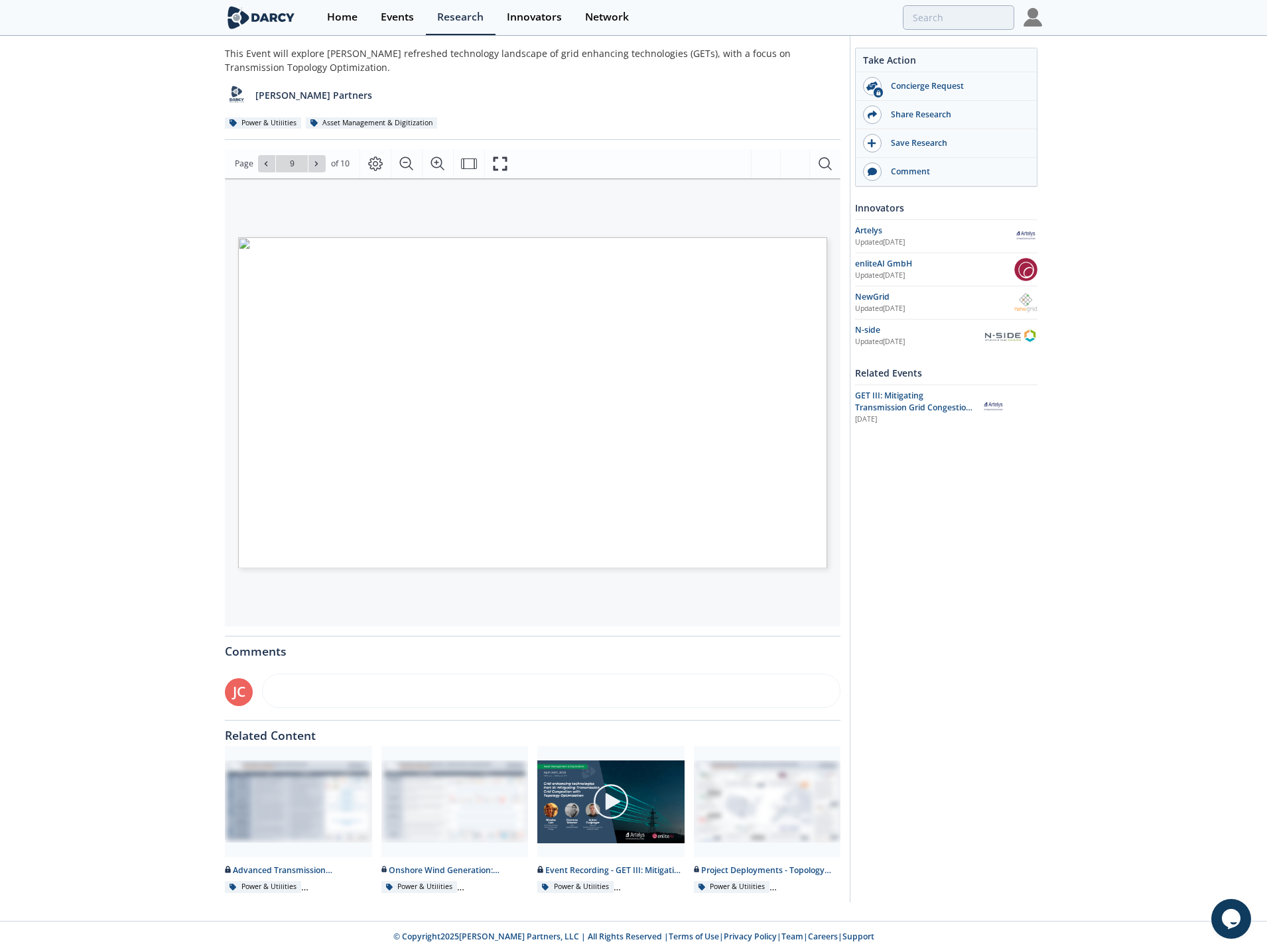
type input "10"
click at [701, 519] on span "Page 10" at bounding box center [1268, 953] width 1172 height 881
click at [702, 522] on span "Page 10" at bounding box center [1268, 953] width 1172 height 881
